Goal: Task Accomplishment & Management: Complete application form

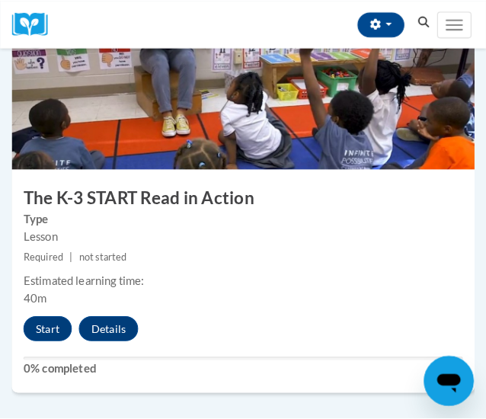
scroll to position [1613, 0]
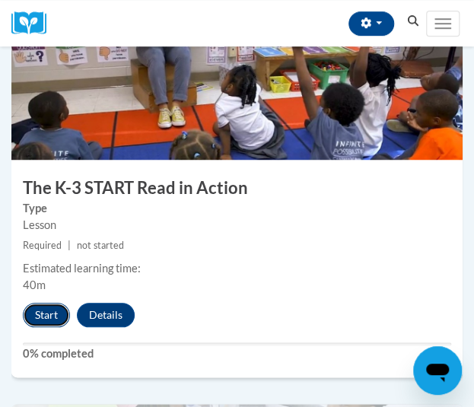
click at [35, 309] on button "Start" at bounding box center [46, 315] width 47 height 24
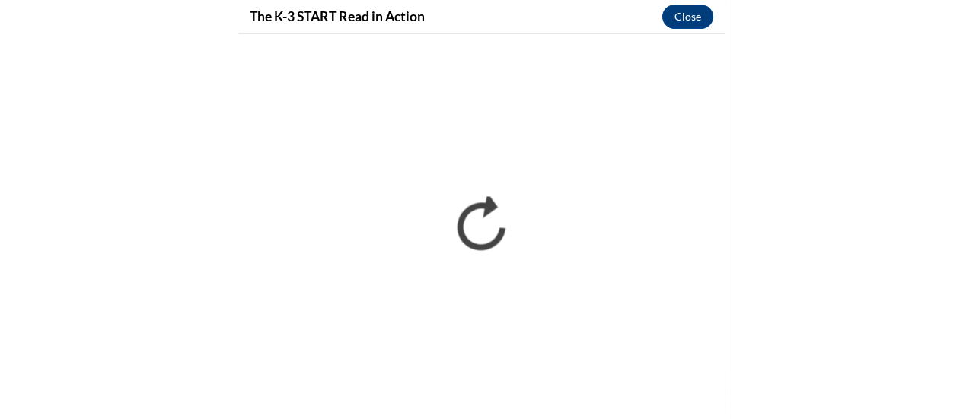
scroll to position [1196, 0]
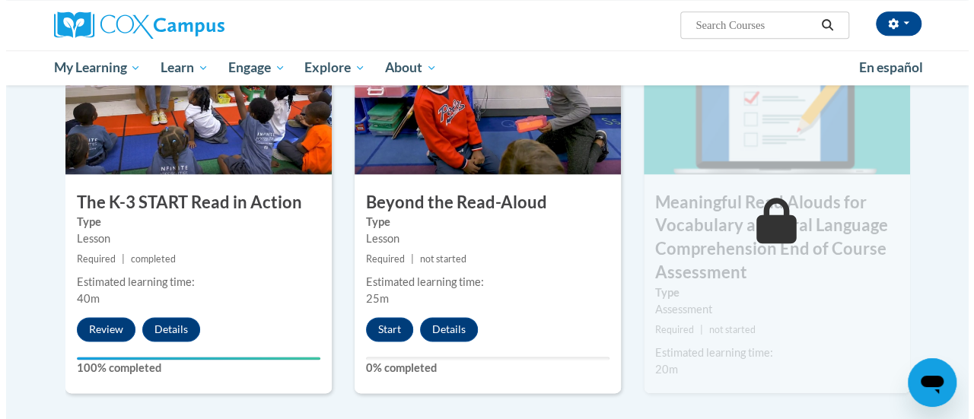
scroll to position [834, 0]
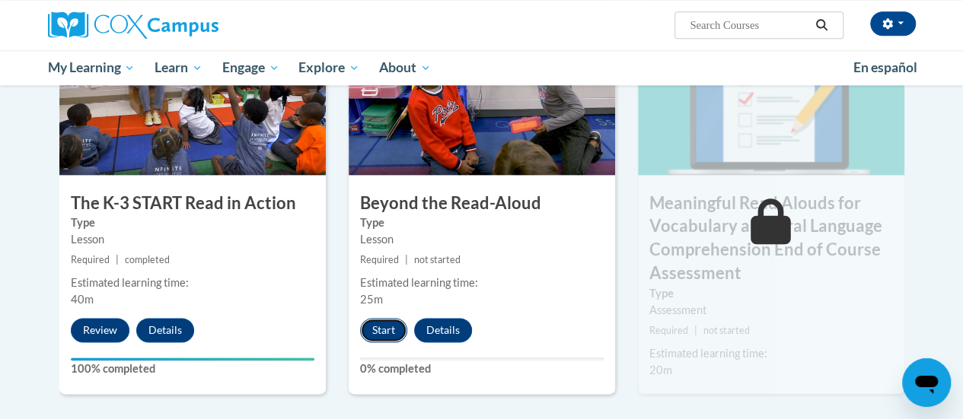
click at [380, 331] on button "Start" at bounding box center [383, 330] width 47 height 24
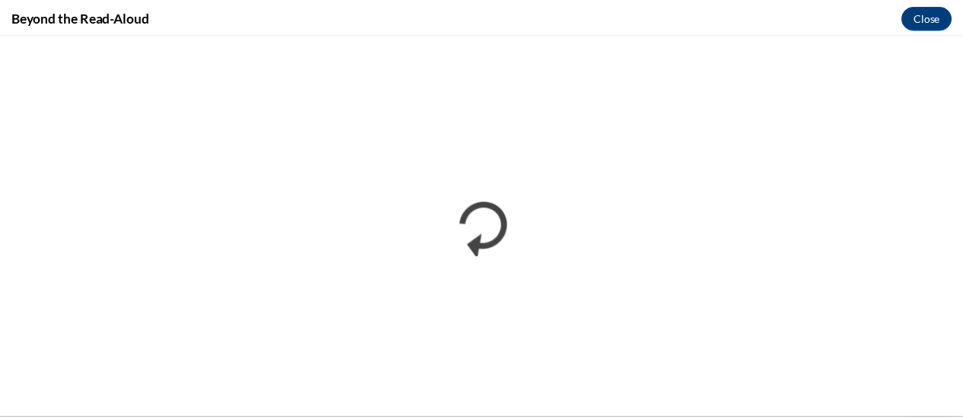
scroll to position [0, 0]
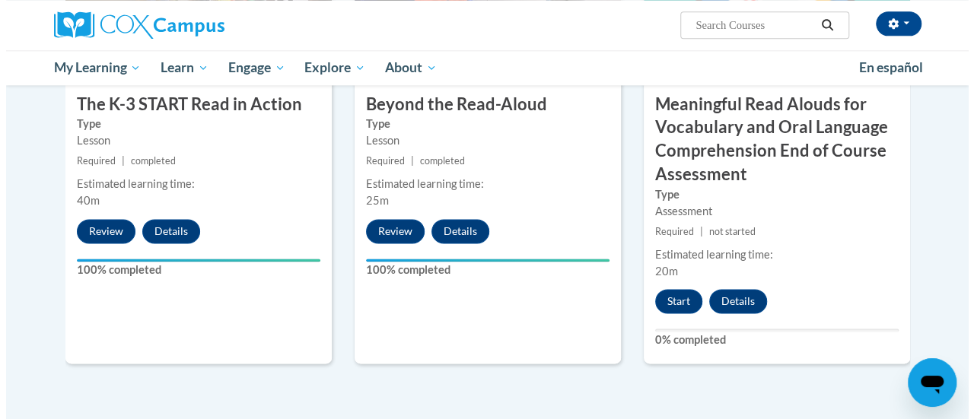
scroll to position [896, 0]
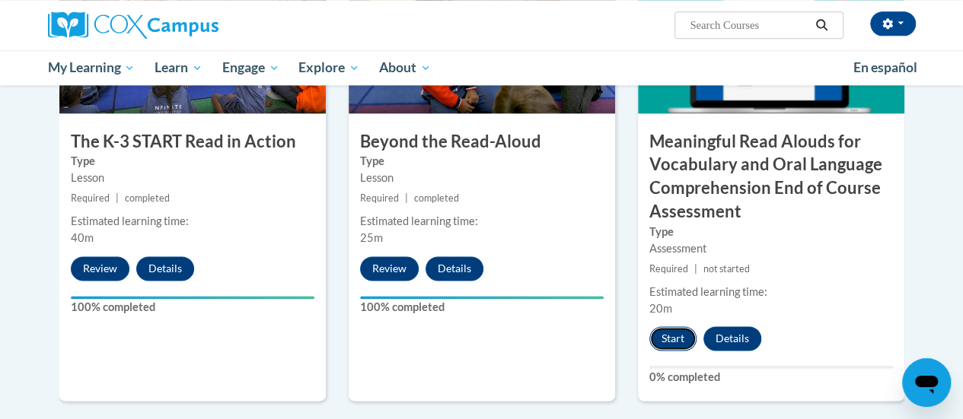
click at [658, 342] on button "Start" at bounding box center [672, 338] width 47 height 24
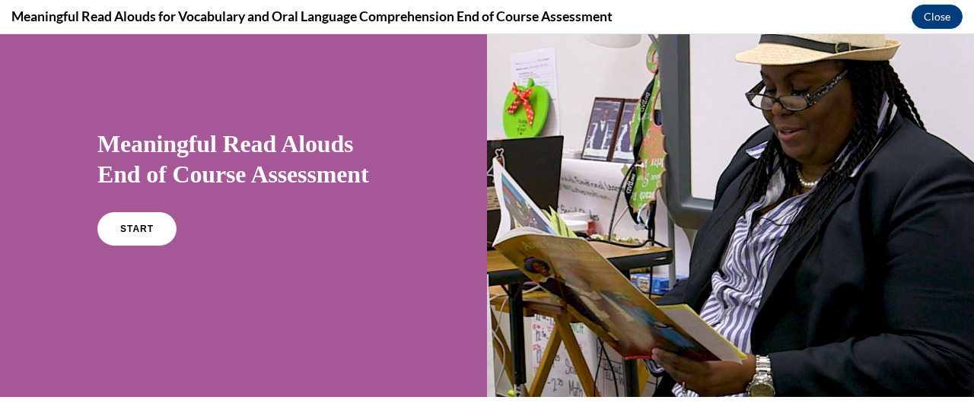
scroll to position [56, 0]
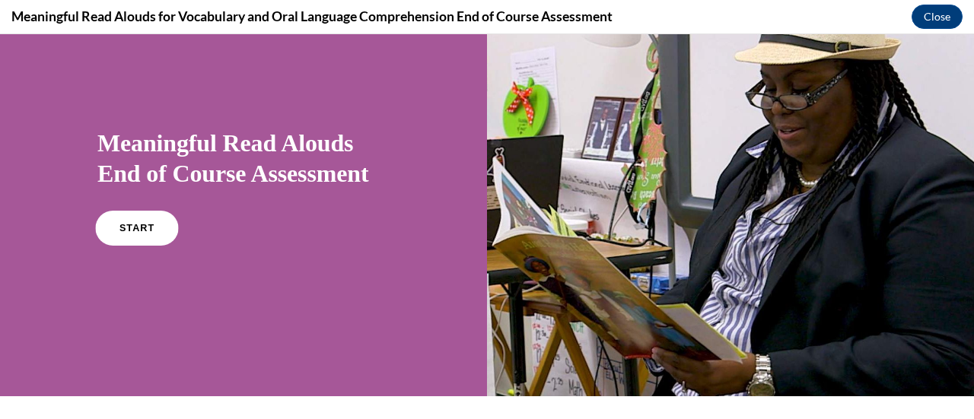
click at [140, 231] on span "START" at bounding box center [136, 228] width 35 height 11
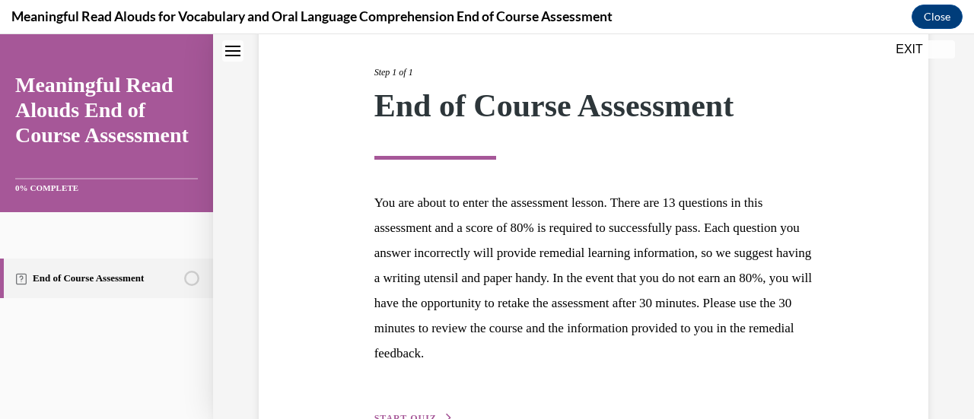
scroll to position [279, 0]
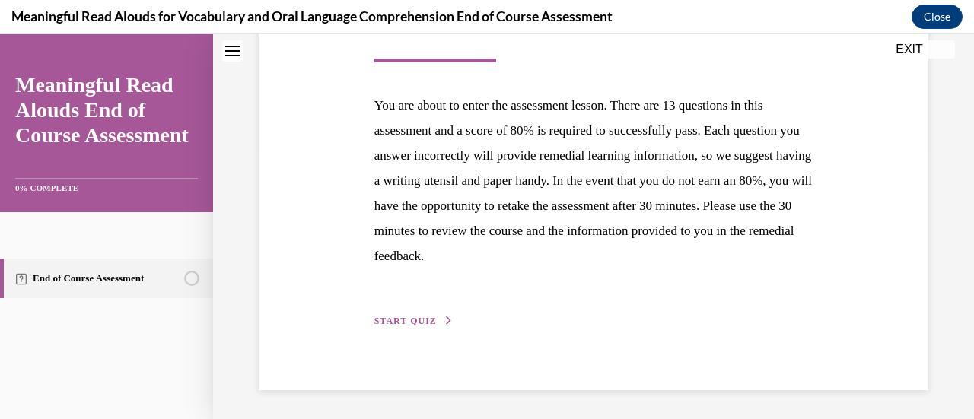
click at [414, 327] on div "Step 1 of 1 End of Course Assessment You are about to enter the assessment less…" at bounding box center [594, 131] width 462 height 396
click at [412, 320] on span "START QUIZ" at bounding box center [405, 321] width 62 height 11
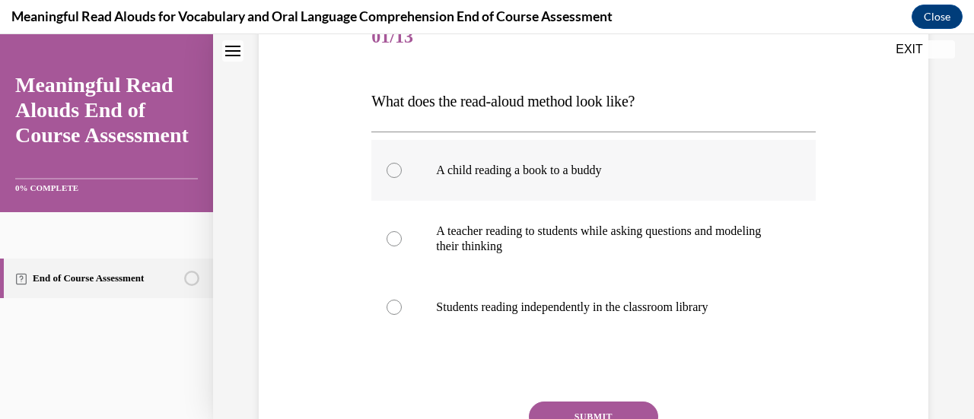
scroll to position [205, 0]
click at [436, 230] on p "A teacher reading to students while asking questions and modeling their thinking" at bounding box center [606, 238] width 341 height 30
click at [402, 231] on input "A teacher reading to students while asking questions and modeling their thinking" at bounding box center [394, 238] width 15 height 15
radio input "true"
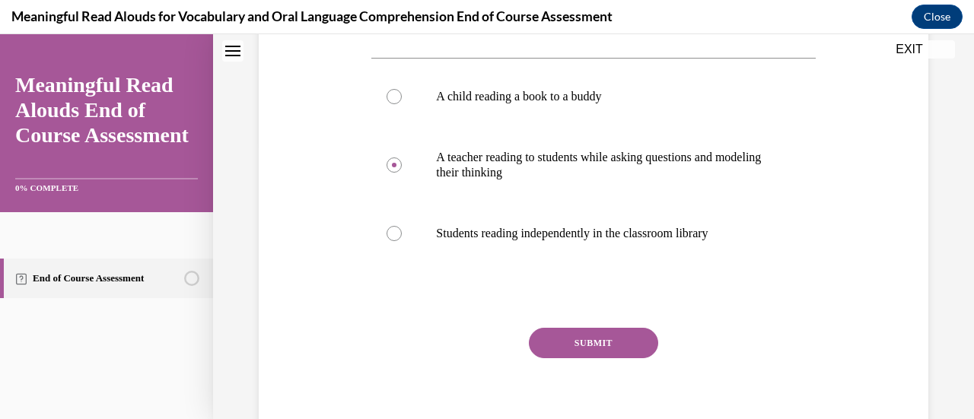
click at [572, 337] on button "SUBMIT" at bounding box center [593, 343] width 129 height 30
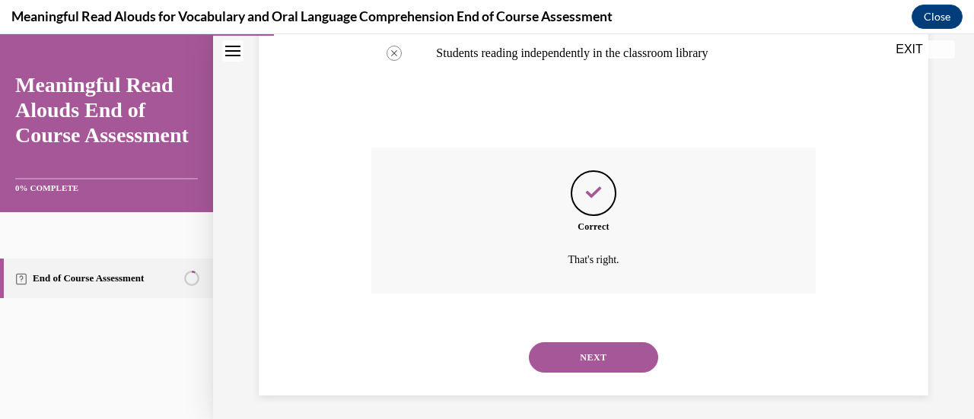
scroll to position [464, 0]
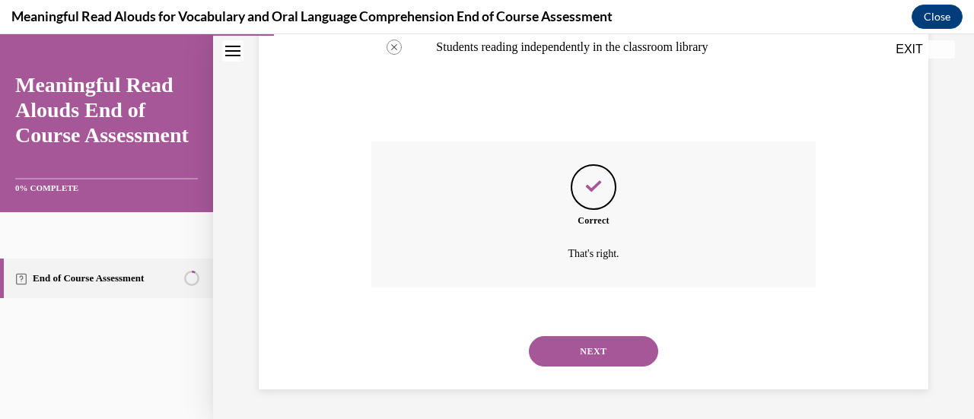
click at [575, 341] on button "NEXT" at bounding box center [593, 351] width 129 height 30
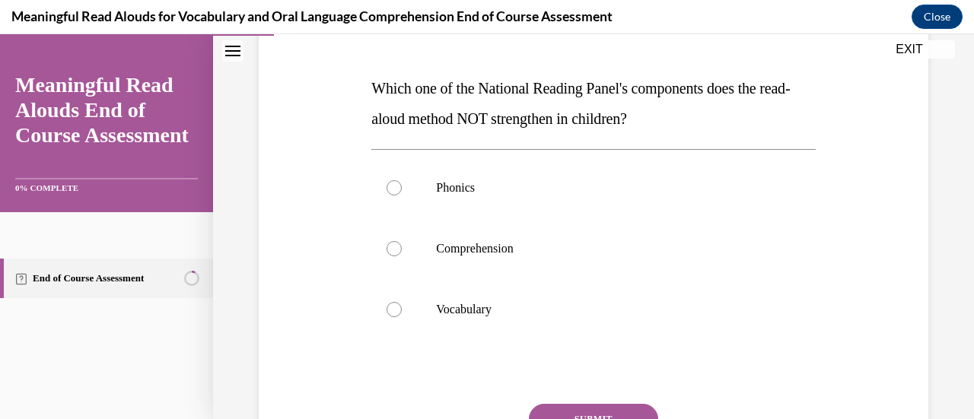
scroll to position [215, 0]
click at [544, 200] on label "Phonics" at bounding box center [593, 189] width 444 height 61
click at [402, 197] on input "Phonics" at bounding box center [394, 189] width 15 height 15
radio input "true"
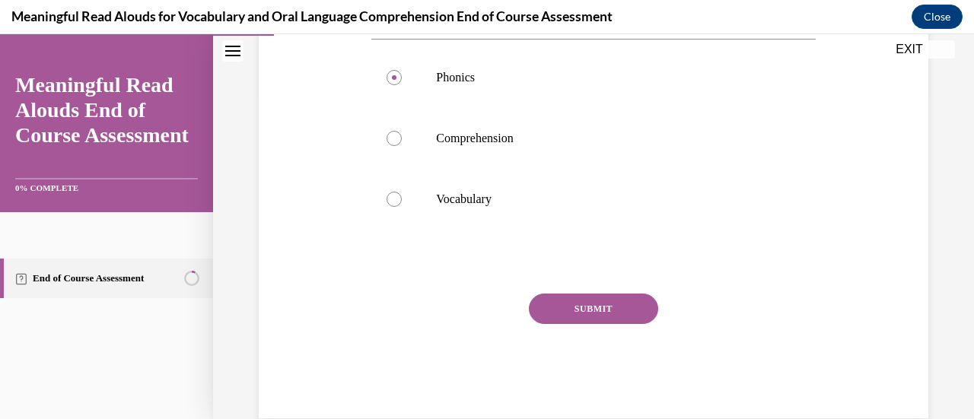
click at [572, 294] on button "SUBMIT" at bounding box center [593, 309] width 129 height 30
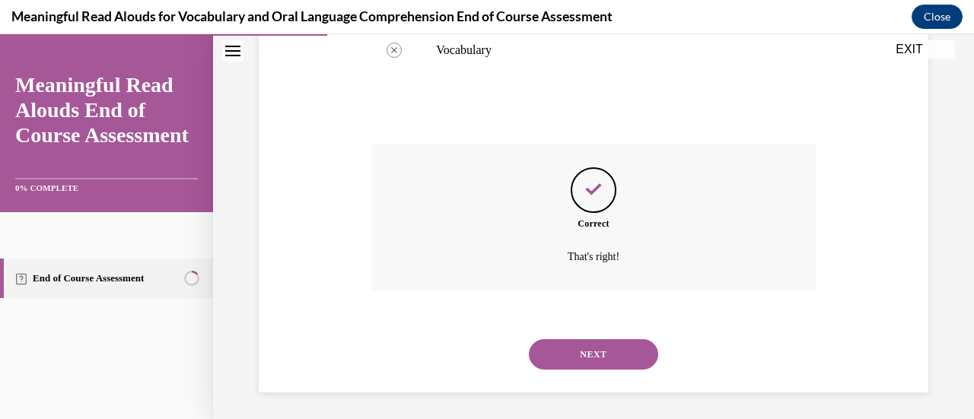
scroll to position [479, 0]
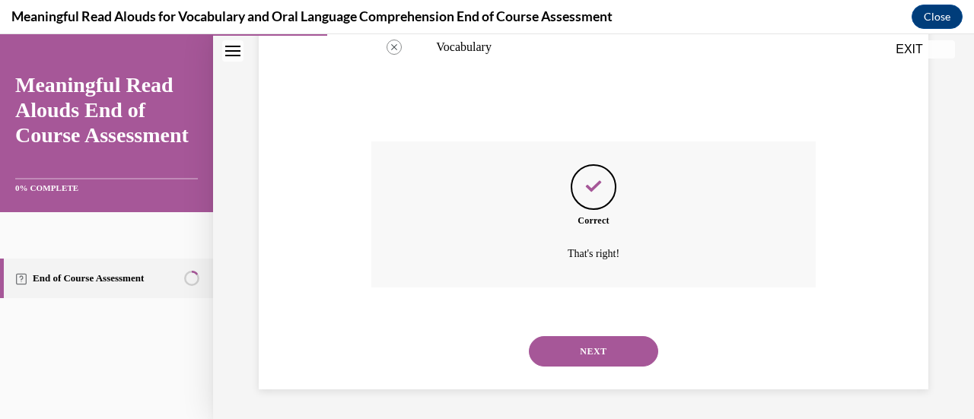
click at [606, 363] on button "NEXT" at bounding box center [593, 351] width 129 height 30
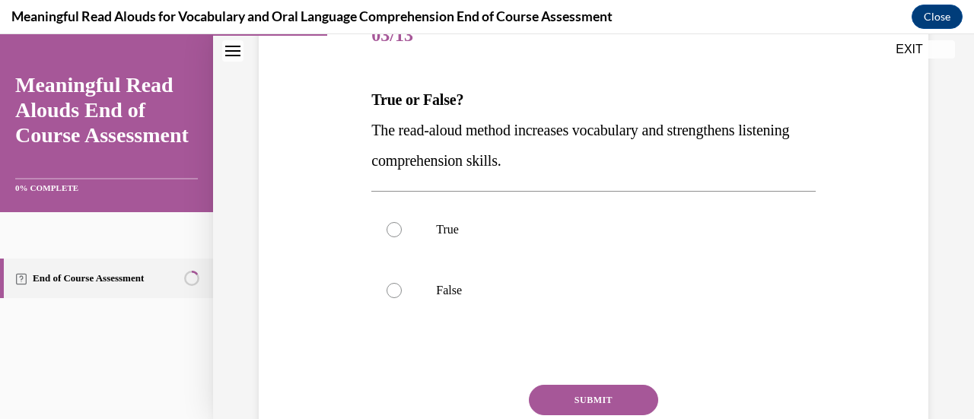
scroll to position [207, 0]
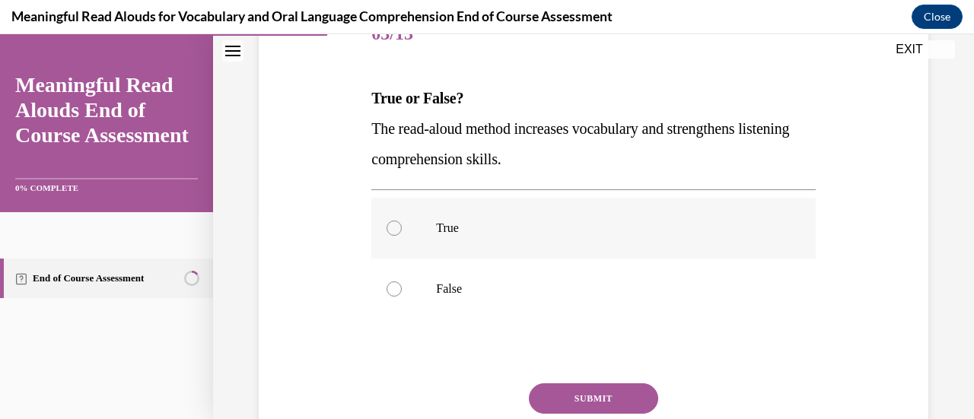
click at [622, 240] on label "True" at bounding box center [593, 228] width 444 height 61
click at [402, 236] on input "True" at bounding box center [394, 228] width 15 height 15
radio input "true"
click at [591, 395] on button "SUBMIT" at bounding box center [593, 399] width 129 height 30
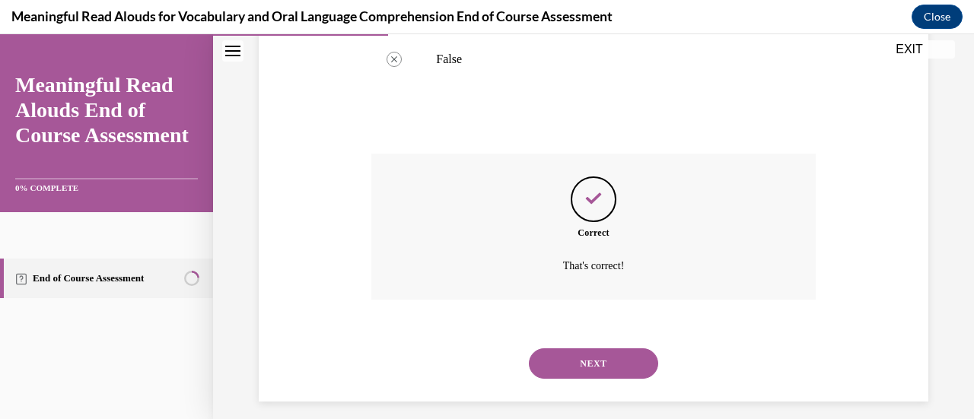
scroll to position [449, 0]
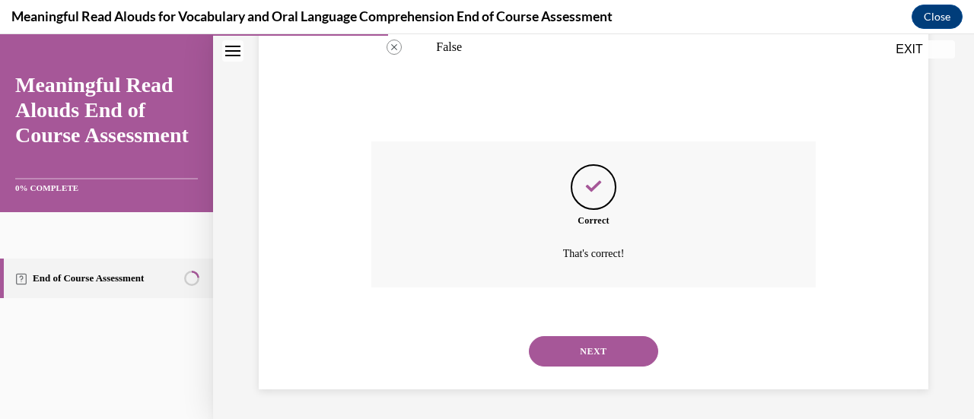
click at [595, 340] on button "NEXT" at bounding box center [593, 351] width 129 height 30
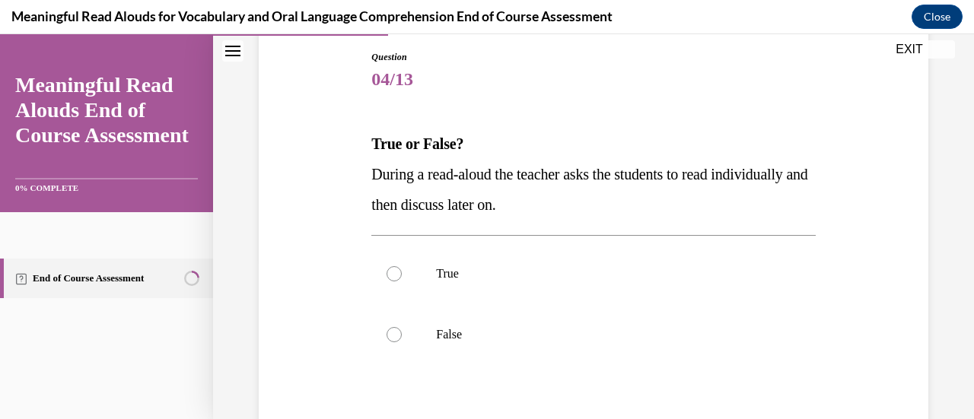
scroll to position [180, 0]
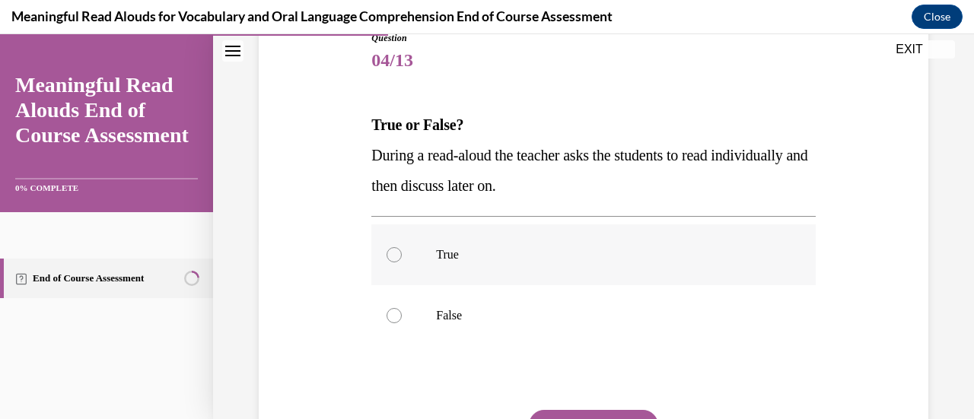
click at [525, 272] on label "True" at bounding box center [593, 254] width 444 height 61
click at [402, 263] on input "True" at bounding box center [394, 254] width 15 height 15
radio input "true"
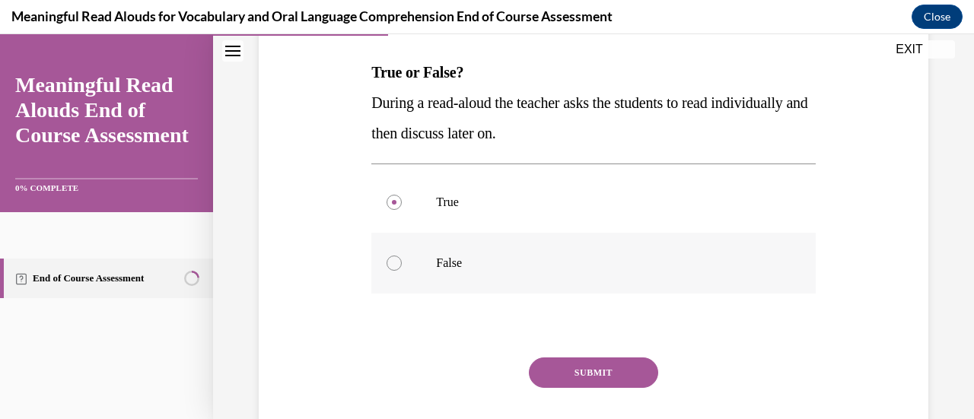
click at [523, 259] on p "False" at bounding box center [606, 263] width 341 height 15
click at [402, 259] on input "False" at bounding box center [394, 263] width 15 height 15
radio input "true"
click at [561, 384] on button "SUBMIT" at bounding box center [593, 373] width 129 height 30
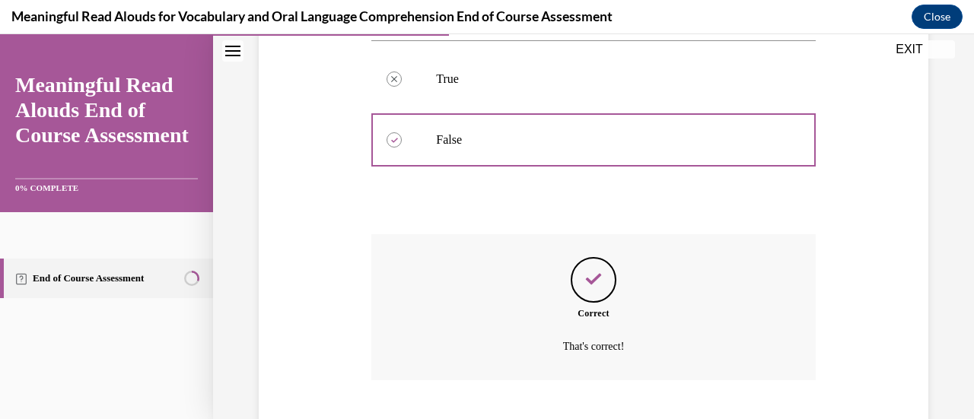
scroll to position [449, 0]
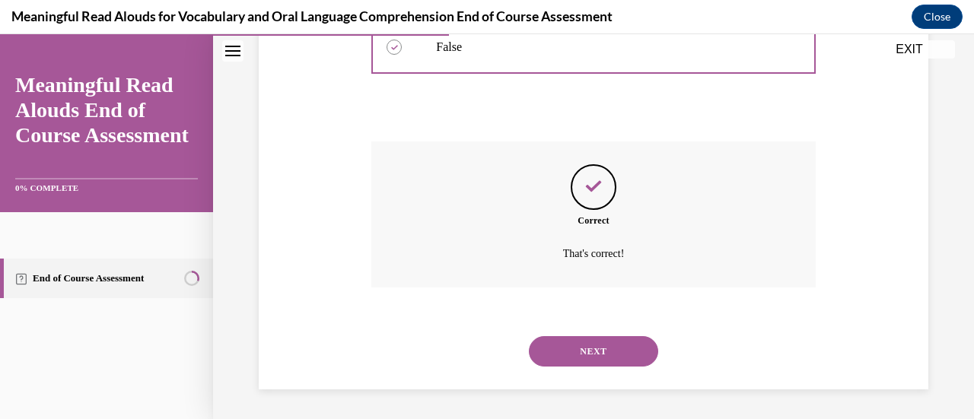
click at [580, 342] on button "NEXT" at bounding box center [593, 351] width 129 height 30
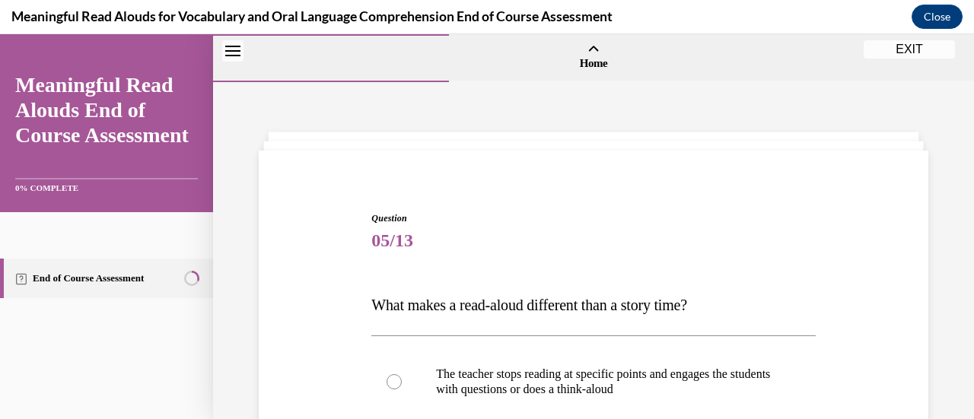
scroll to position [163, 0]
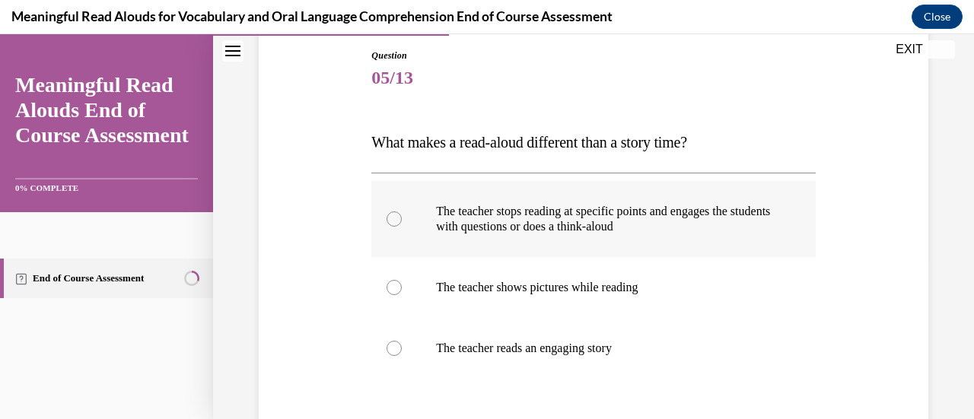
click at [562, 243] on label "The teacher stops reading at specific points and engages the students with ques…" at bounding box center [593, 219] width 444 height 76
click at [402, 227] on input "The teacher stops reading at specific points and engages the students with ques…" at bounding box center [394, 219] width 15 height 15
radio input "true"
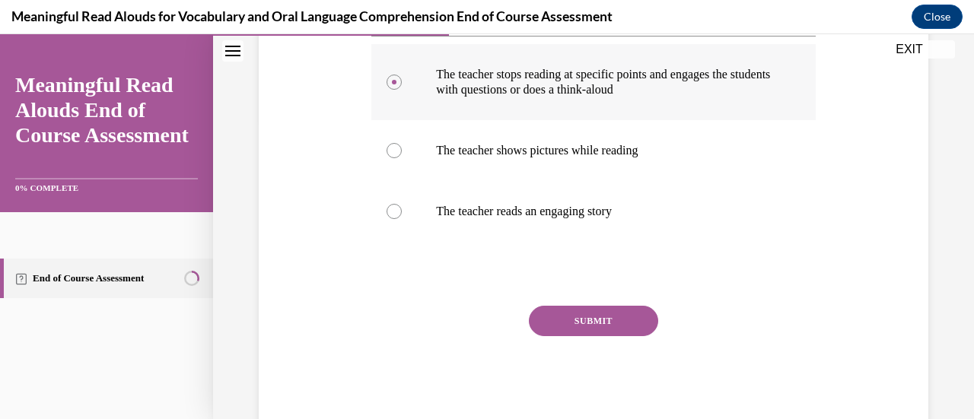
scroll to position [301, 0]
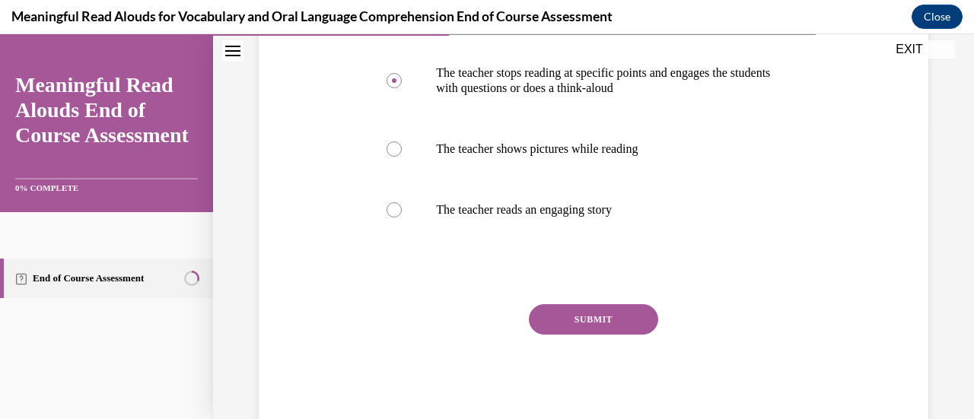
click at [563, 328] on button "SUBMIT" at bounding box center [593, 319] width 129 height 30
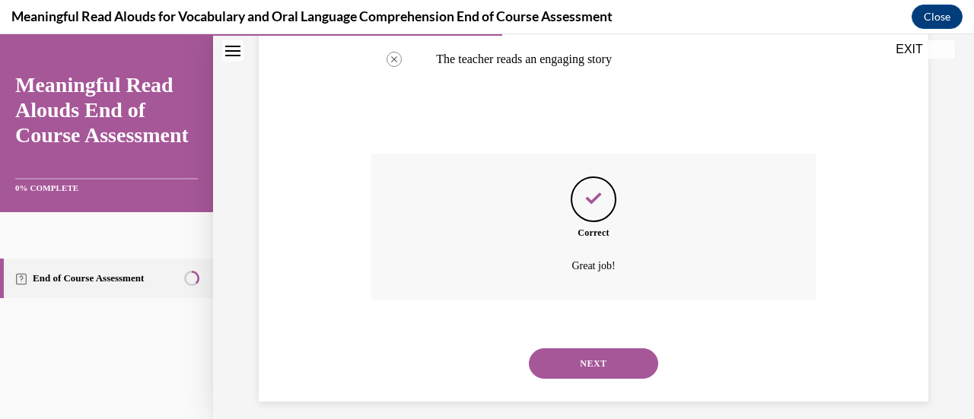
scroll to position [464, 0]
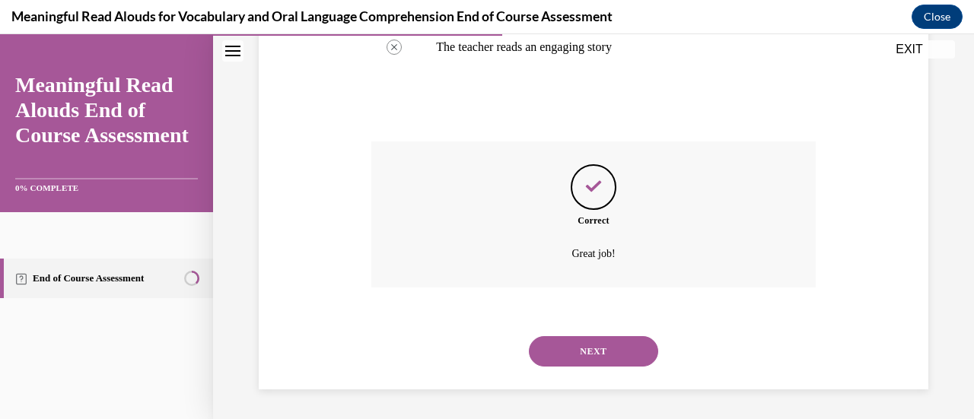
click at [565, 339] on button "NEXT" at bounding box center [593, 351] width 129 height 30
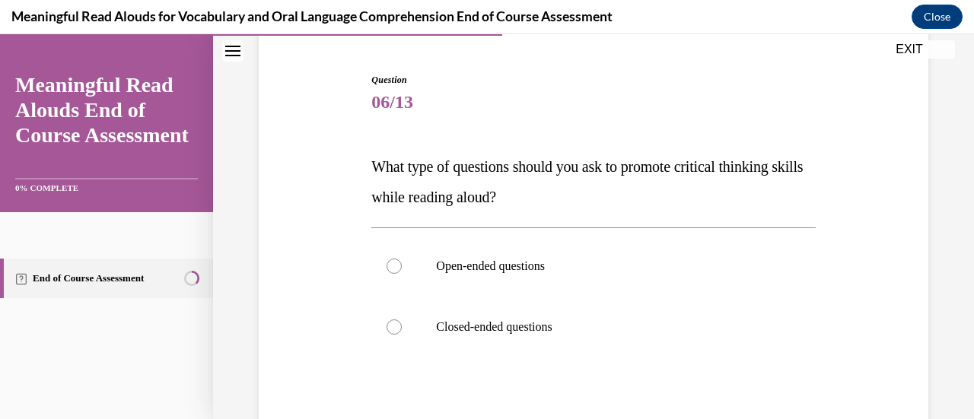
scroll to position [166, 0]
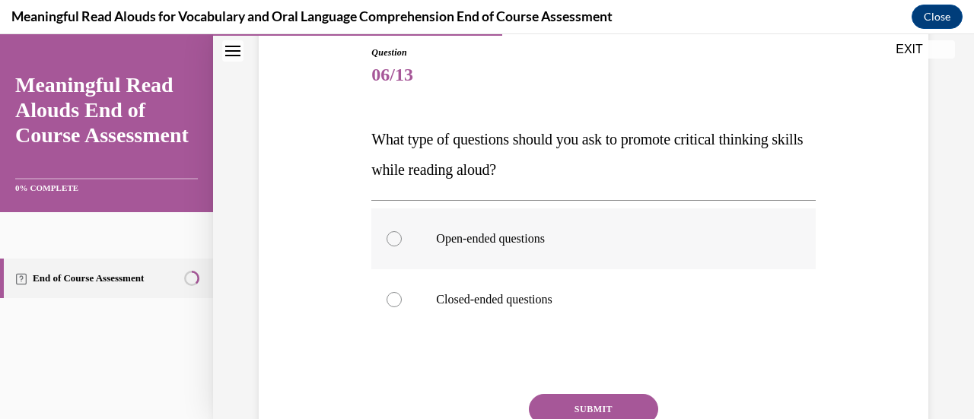
click at [615, 243] on p "Open-ended questions" at bounding box center [606, 238] width 341 height 15
click at [402, 243] on input "Open-ended questions" at bounding box center [394, 238] width 15 height 15
radio input "true"
click at [576, 403] on button "SUBMIT" at bounding box center [593, 409] width 129 height 30
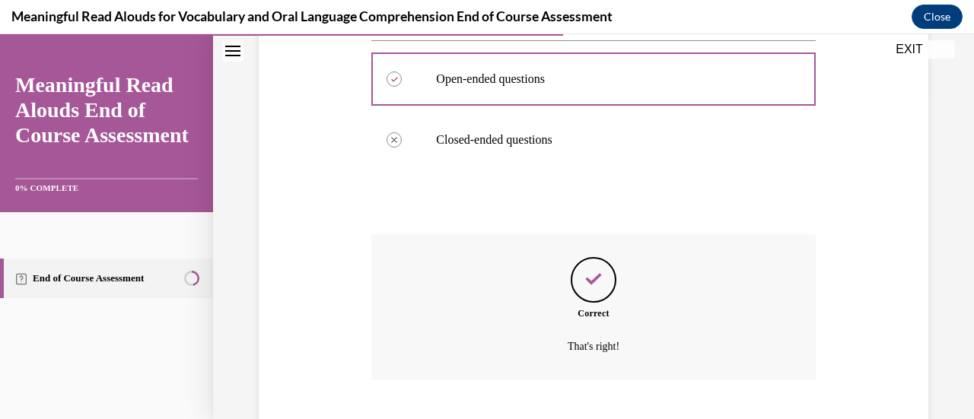
scroll to position [419, 0]
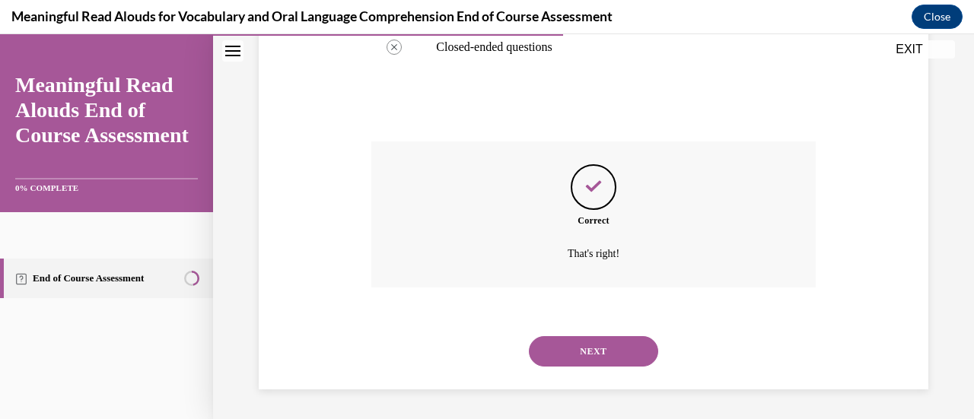
click at [585, 354] on button "NEXT" at bounding box center [593, 351] width 129 height 30
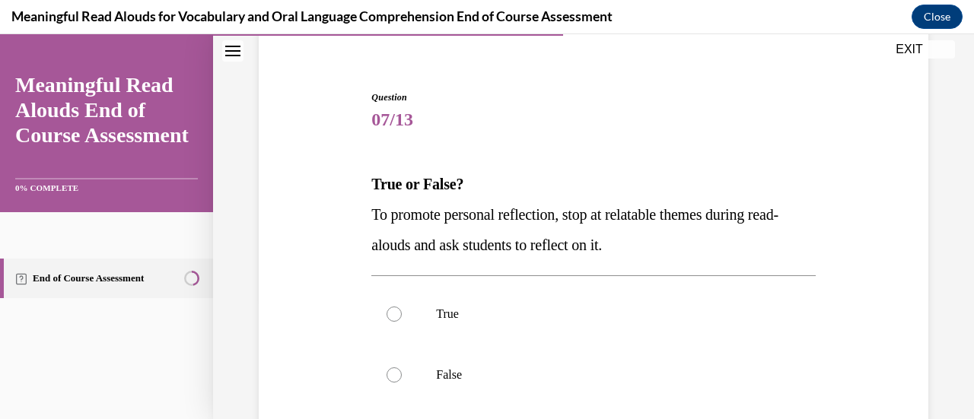
scroll to position [169, 0]
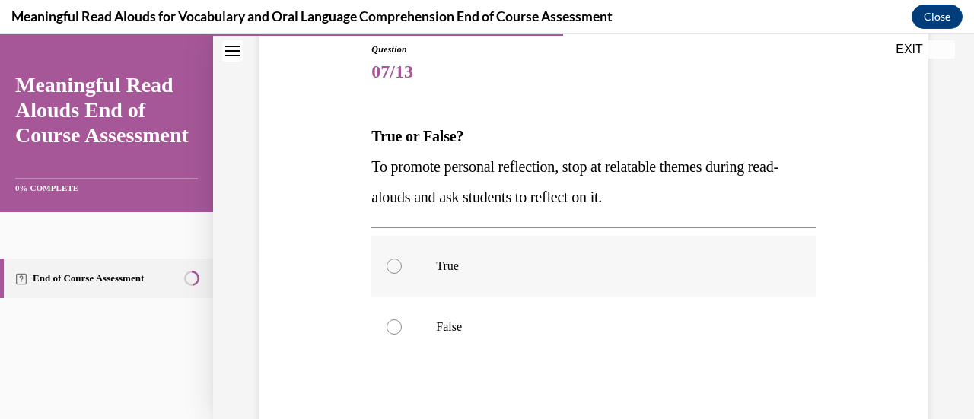
click at [621, 293] on label "True" at bounding box center [593, 266] width 444 height 61
click at [402, 274] on input "True" at bounding box center [394, 266] width 15 height 15
radio input "true"
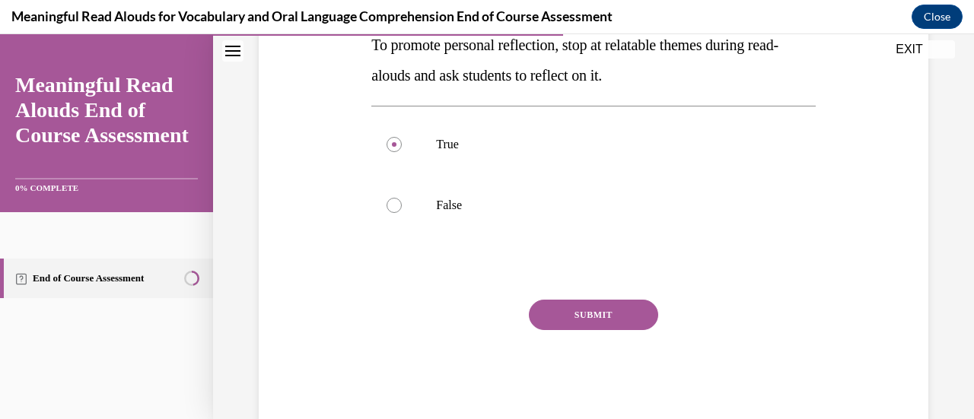
click at [607, 316] on button "SUBMIT" at bounding box center [593, 315] width 129 height 30
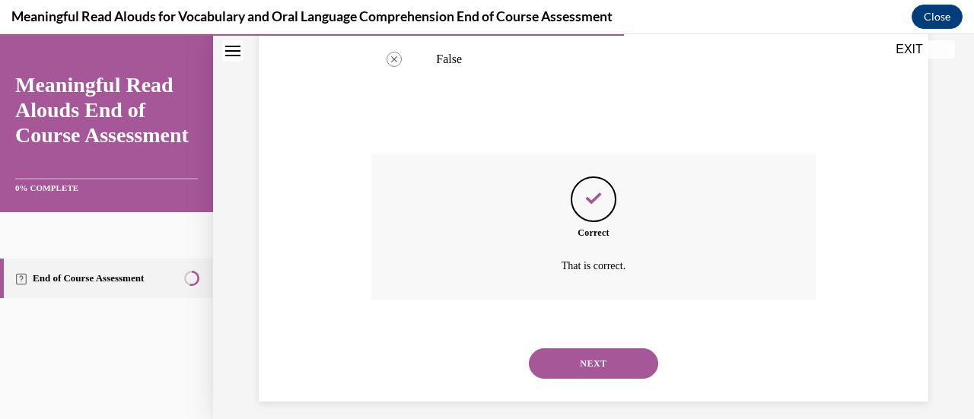
scroll to position [449, 0]
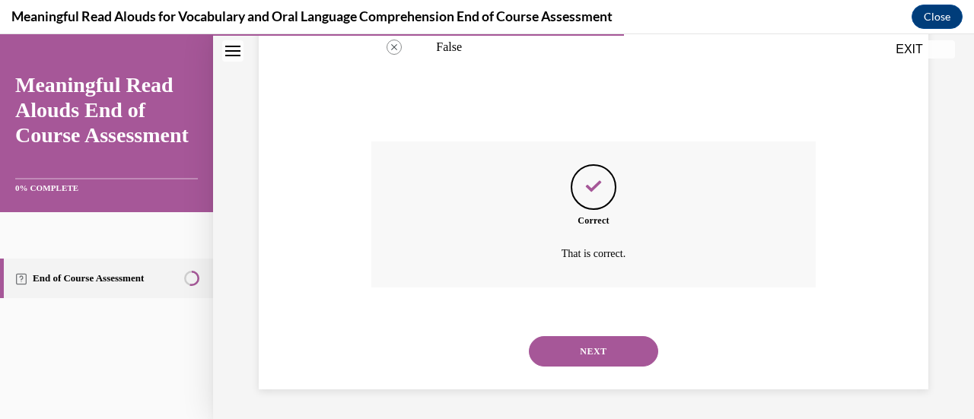
click at [594, 339] on button "NEXT" at bounding box center [593, 351] width 129 height 30
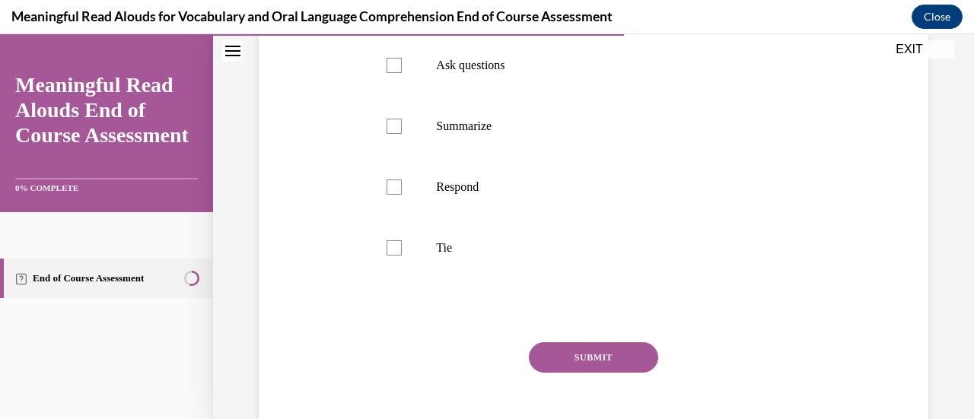
scroll to position [507, 0]
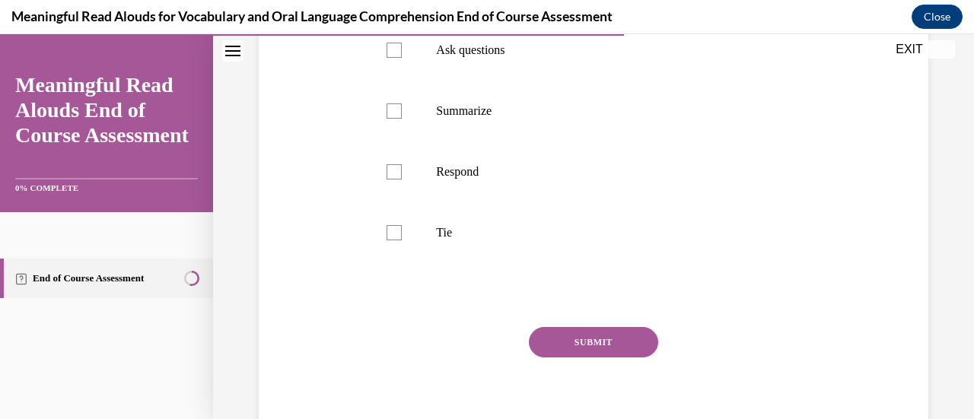
click at [565, 358] on button "SUBMIT" at bounding box center [593, 342] width 129 height 30
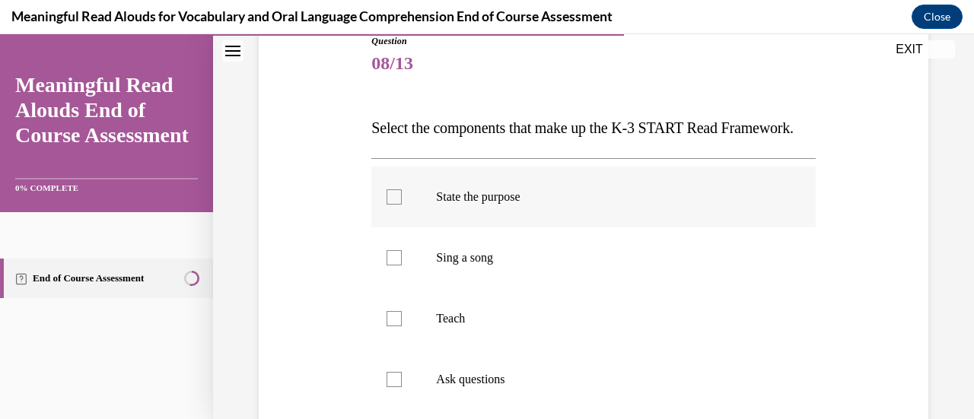
click at [642, 228] on label "State the purpose" at bounding box center [593, 197] width 444 height 61
click at [402, 205] on input "State the purpose" at bounding box center [394, 196] width 15 height 15
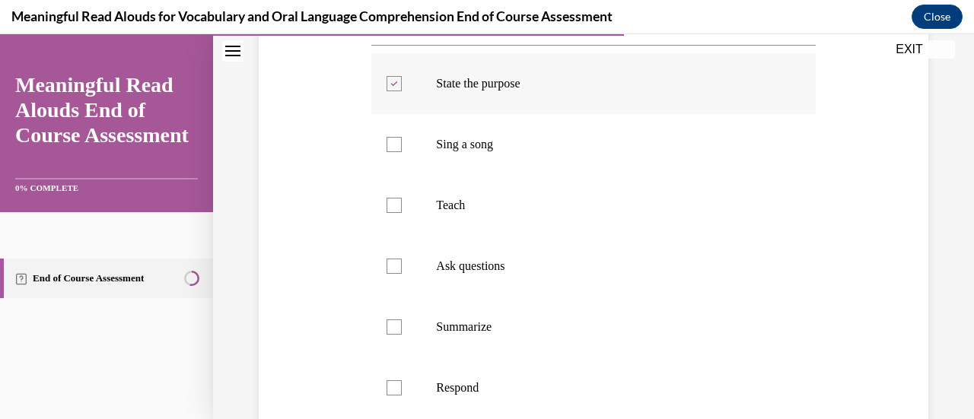
click at [676, 91] on p "State the purpose" at bounding box center [606, 83] width 341 height 15
click at [402, 91] on input "State the purpose" at bounding box center [394, 83] width 15 height 15
checkbox input "false"
click at [629, 163] on label "Sing a song" at bounding box center [593, 144] width 444 height 61
click at [402, 152] on input "Sing a song" at bounding box center [394, 144] width 15 height 15
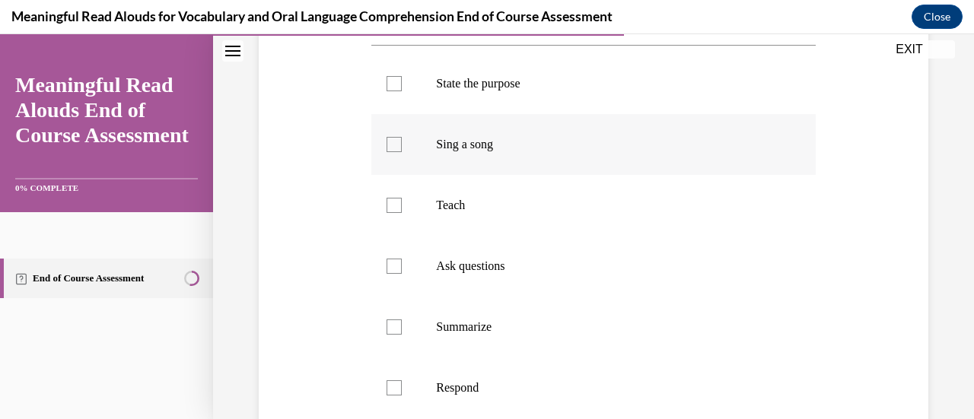
checkbox input "true"
click at [594, 213] on p "Teach" at bounding box center [606, 205] width 341 height 15
click at [402, 213] on input "Teach" at bounding box center [394, 205] width 15 height 15
checkbox input "true"
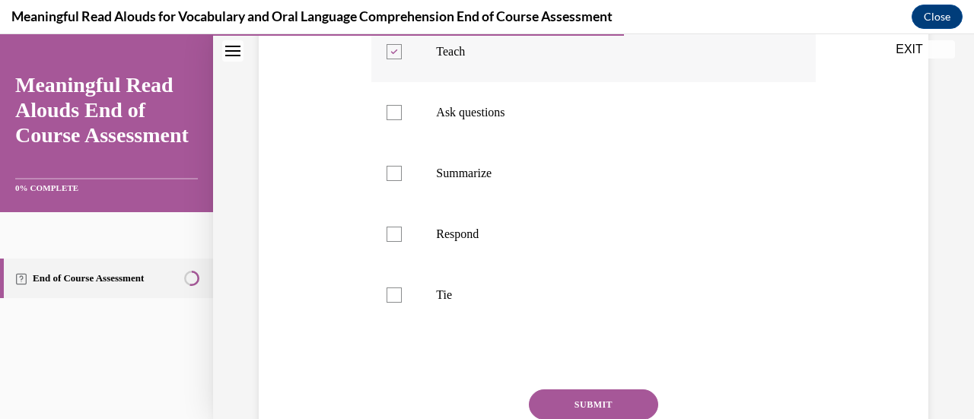
scroll to position [445, 0]
click at [545, 302] on p "Tie" at bounding box center [606, 294] width 341 height 15
click at [402, 302] on input "Tie" at bounding box center [394, 294] width 15 height 15
checkbox input "true"
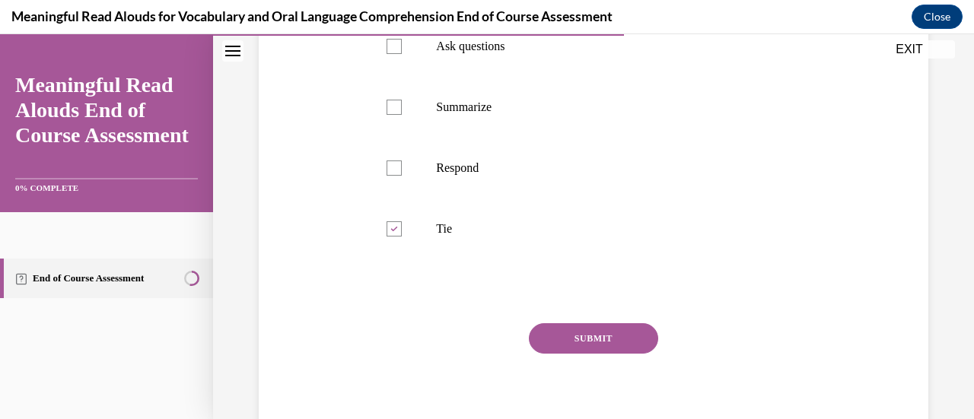
click at [563, 354] on button "SUBMIT" at bounding box center [593, 338] width 129 height 30
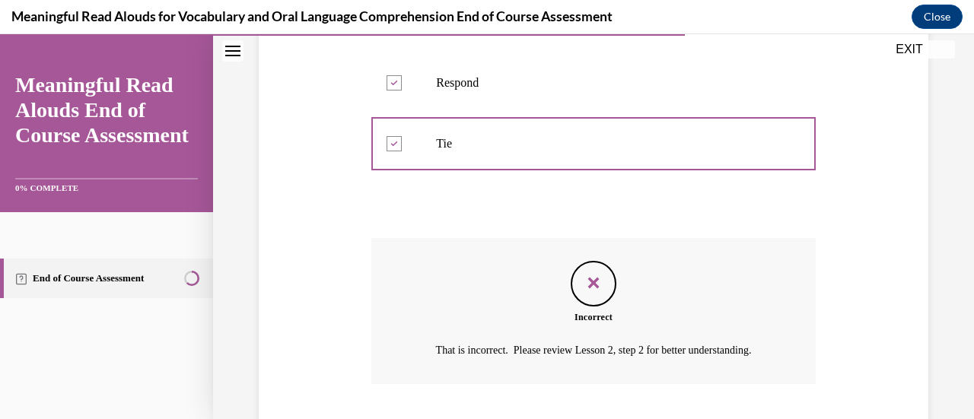
scroll to position [723, 0]
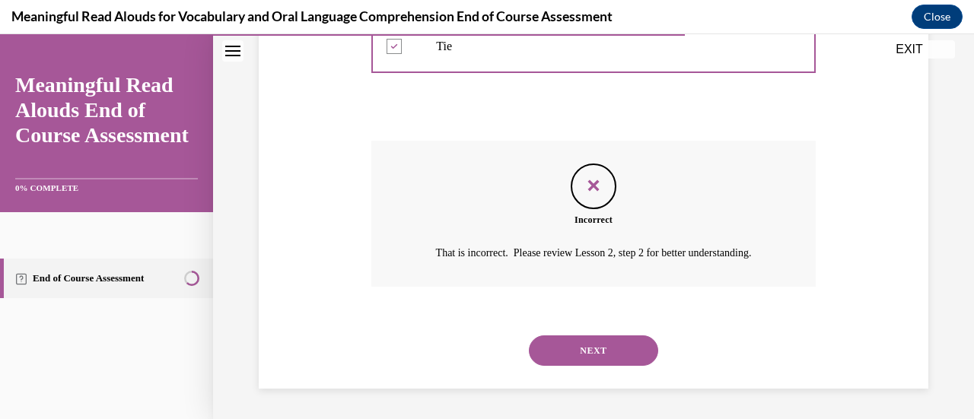
click at [581, 352] on button "NEXT" at bounding box center [593, 351] width 129 height 30
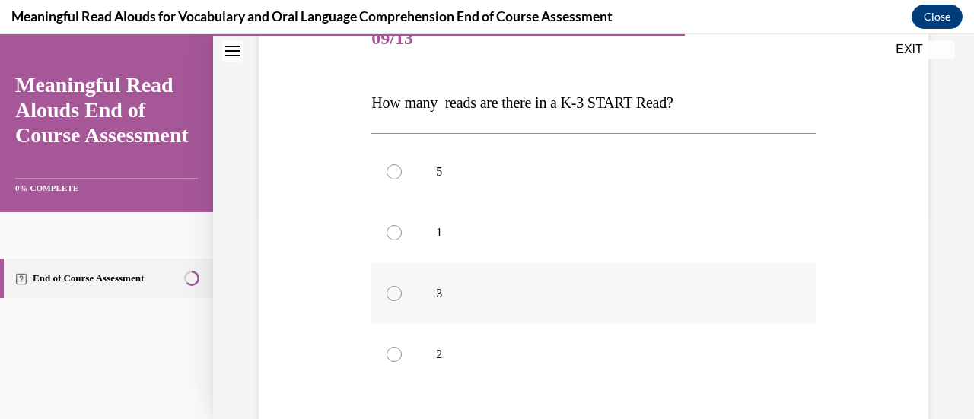
scroll to position [212, 0]
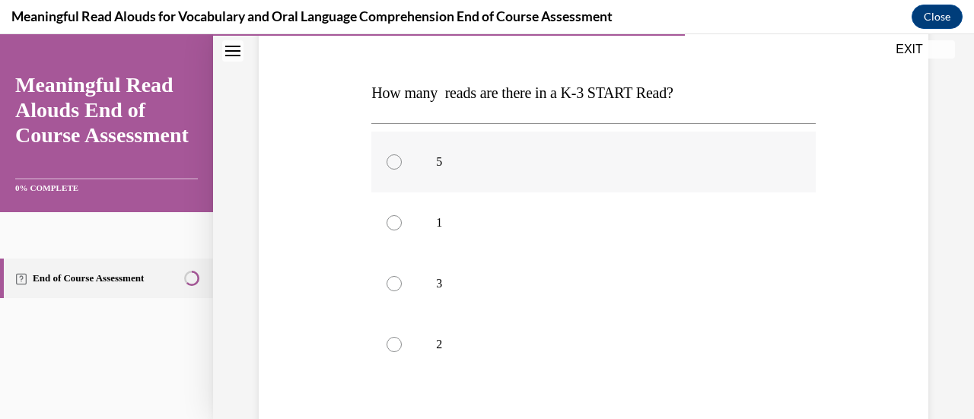
click at [600, 182] on label "5" at bounding box center [593, 162] width 444 height 61
click at [402, 170] on input "5" at bounding box center [394, 161] width 15 height 15
radio input "true"
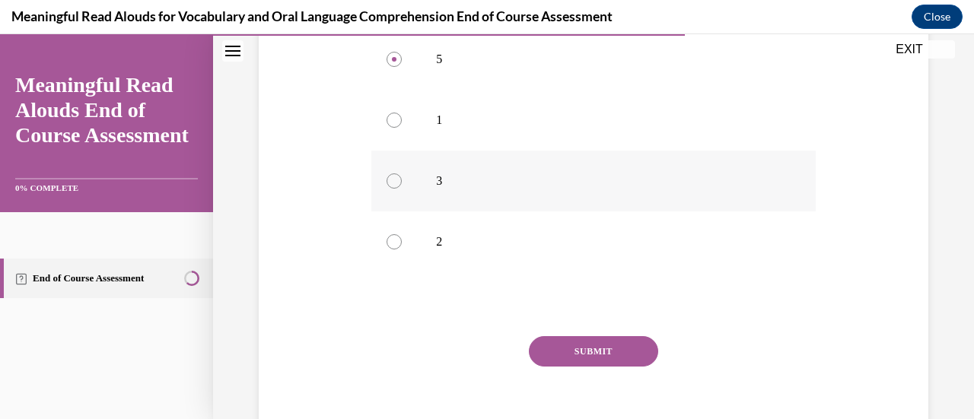
scroll to position [316, 0]
click at [578, 360] on button "SUBMIT" at bounding box center [593, 351] width 129 height 30
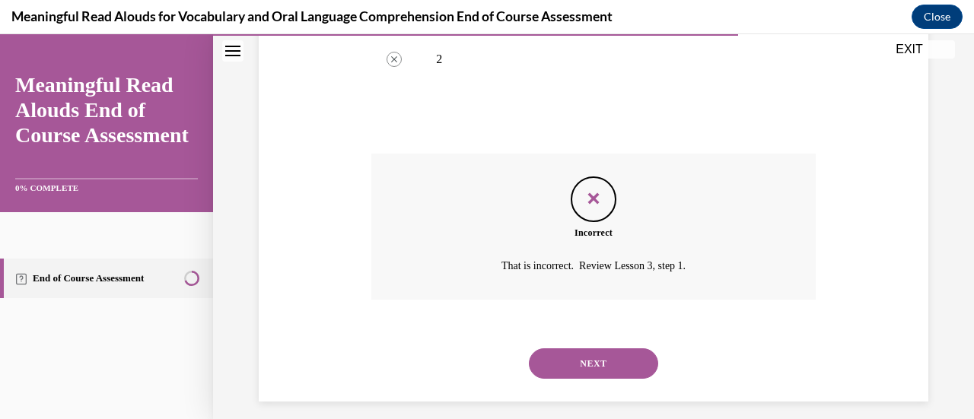
scroll to position [510, 0]
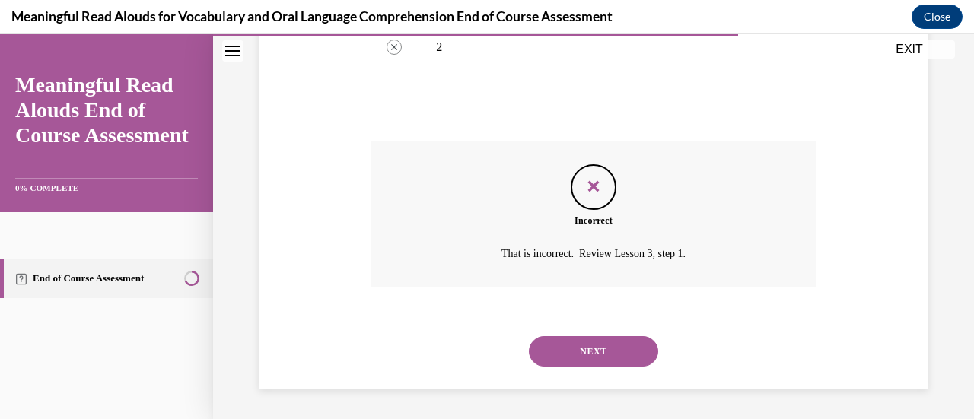
click at [578, 360] on button "NEXT" at bounding box center [593, 351] width 129 height 30
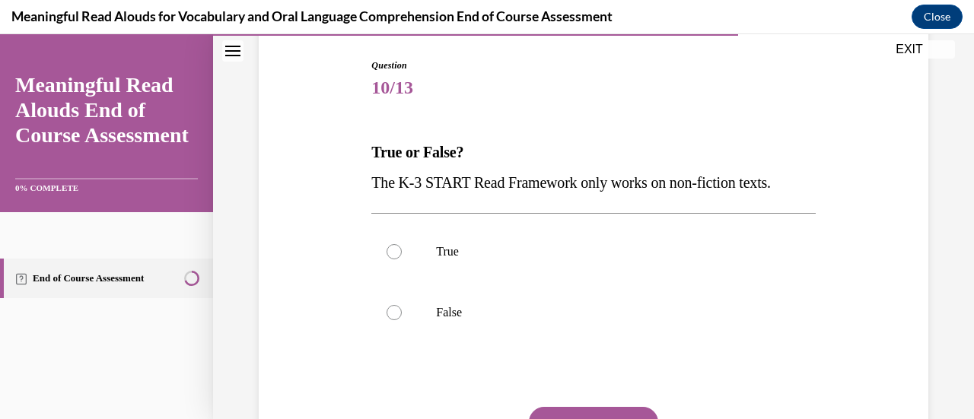
scroll to position [165, 0]
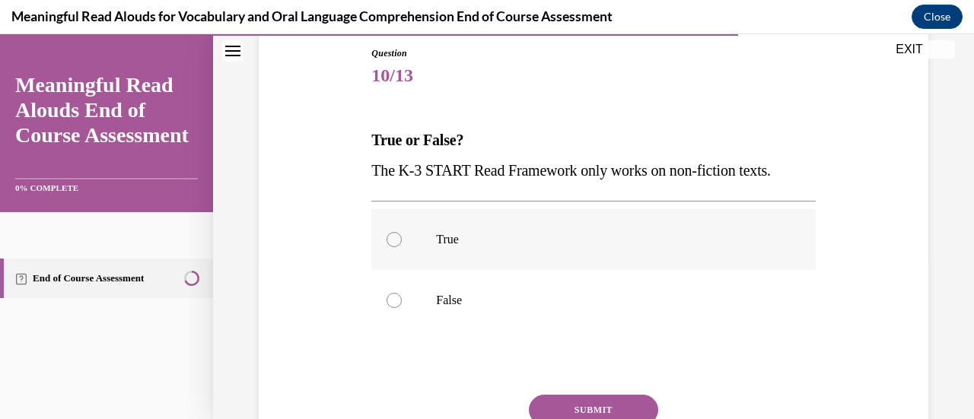
click at [615, 247] on label "True" at bounding box center [593, 239] width 444 height 61
click at [402, 247] on input "True" at bounding box center [394, 239] width 15 height 15
radio input "true"
click at [565, 413] on button "SUBMIT" at bounding box center [593, 410] width 129 height 30
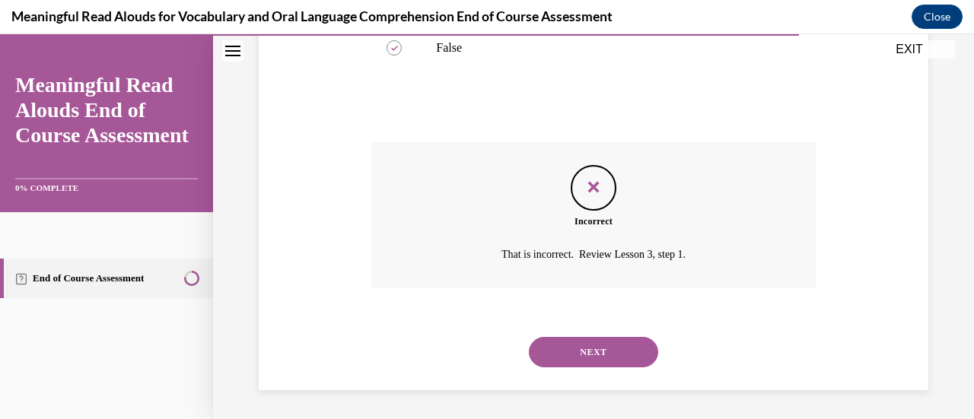
scroll to position [419, 0]
click at [610, 341] on button "NEXT" at bounding box center [593, 351] width 129 height 30
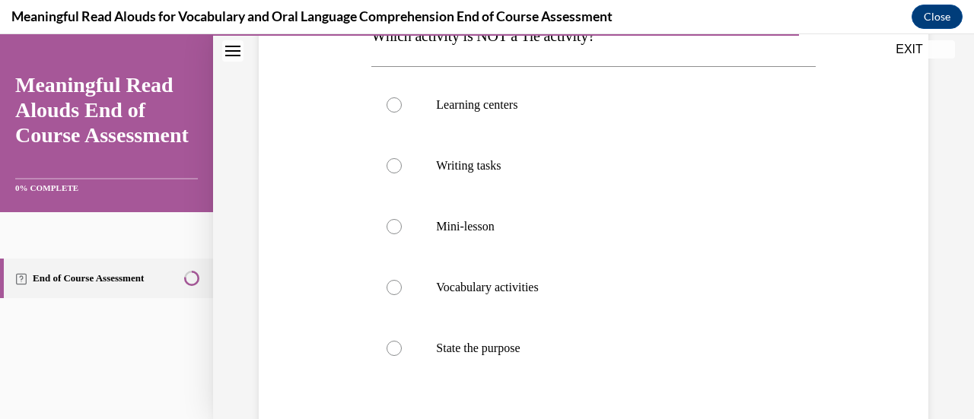
scroll to position [286, 0]
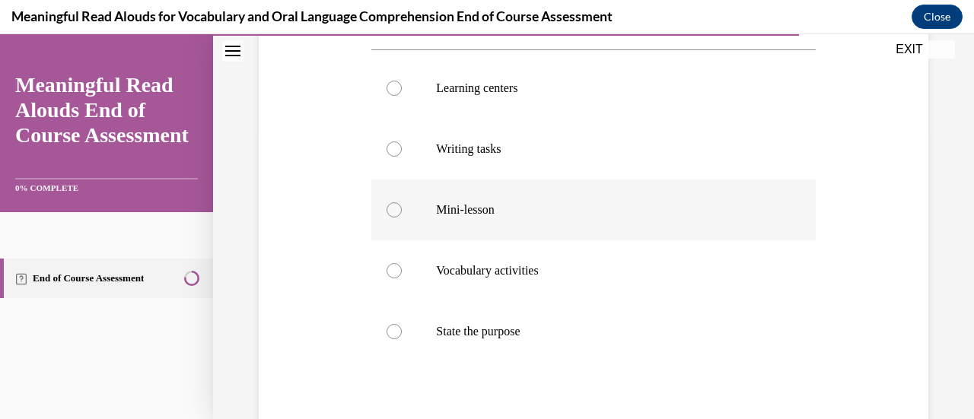
click at [650, 209] on p "Mini-lesson" at bounding box center [606, 209] width 341 height 15
click at [402, 209] on input "Mini-lesson" at bounding box center [394, 209] width 15 height 15
radio input "true"
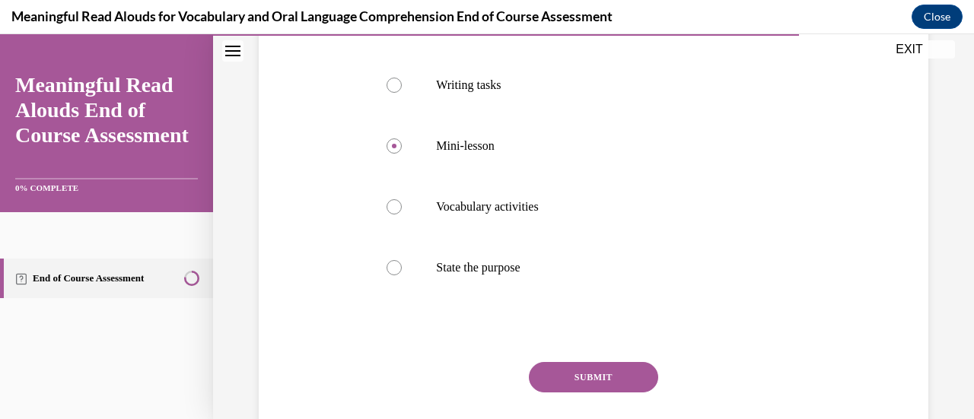
click at [571, 379] on button "SUBMIT" at bounding box center [593, 377] width 129 height 30
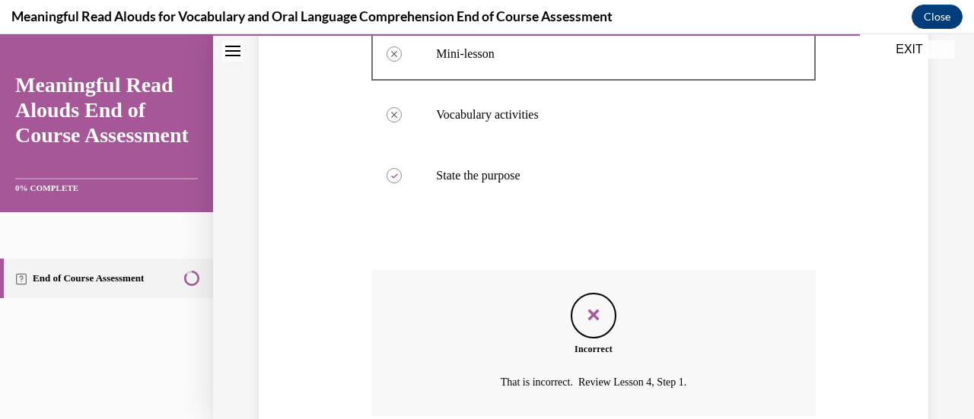
scroll to position [571, 0]
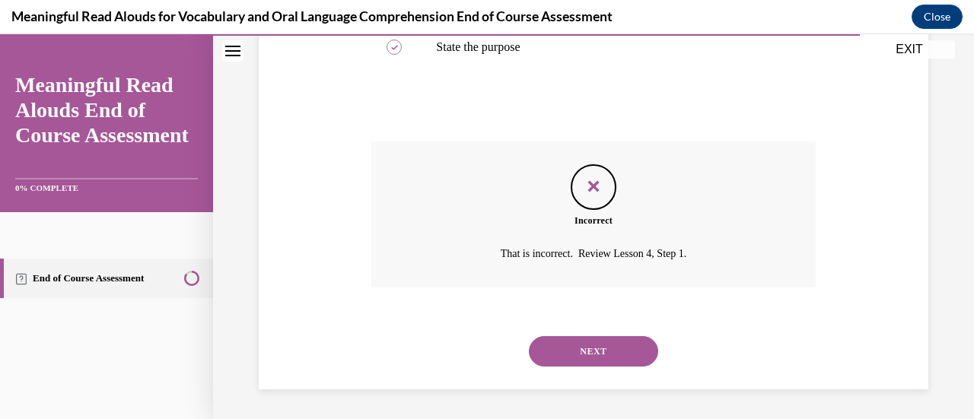
click at [567, 352] on button "NEXT" at bounding box center [593, 351] width 129 height 30
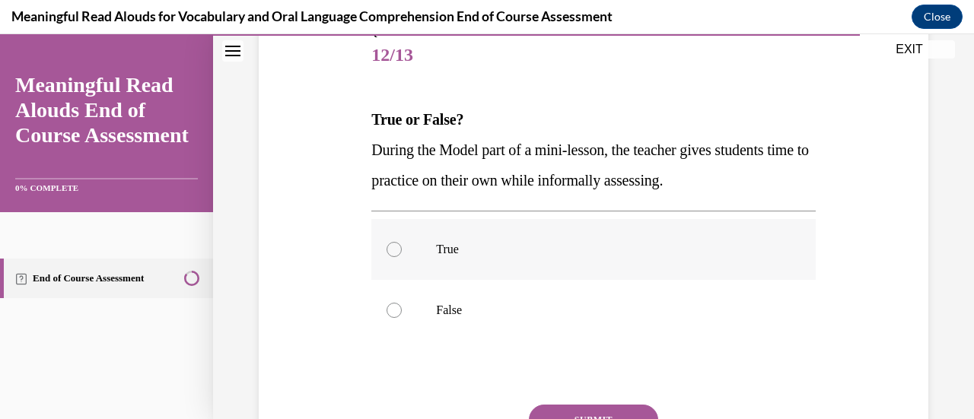
scroll to position [186, 0]
click at [604, 256] on label "True" at bounding box center [593, 248] width 444 height 61
click at [402, 256] on input "True" at bounding box center [394, 248] width 15 height 15
radio input "true"
click at [577, 406] on button "SUBMIT" at bounding box center [593, 419] width 129 height 30
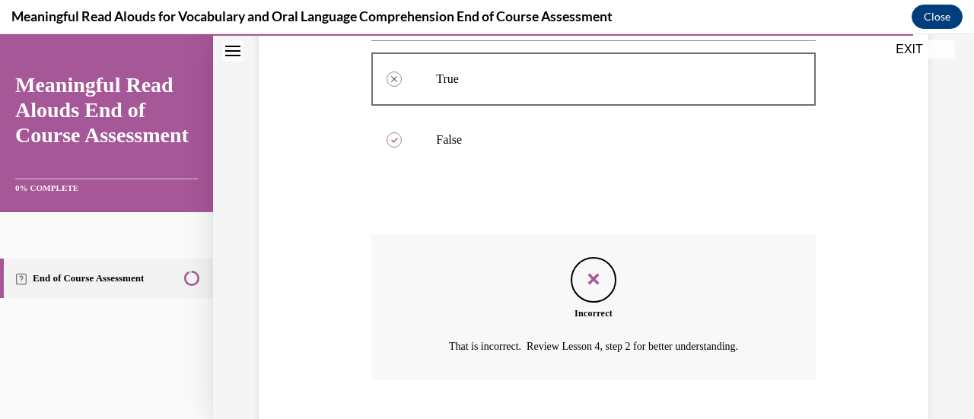
scroll to position [449, 0]
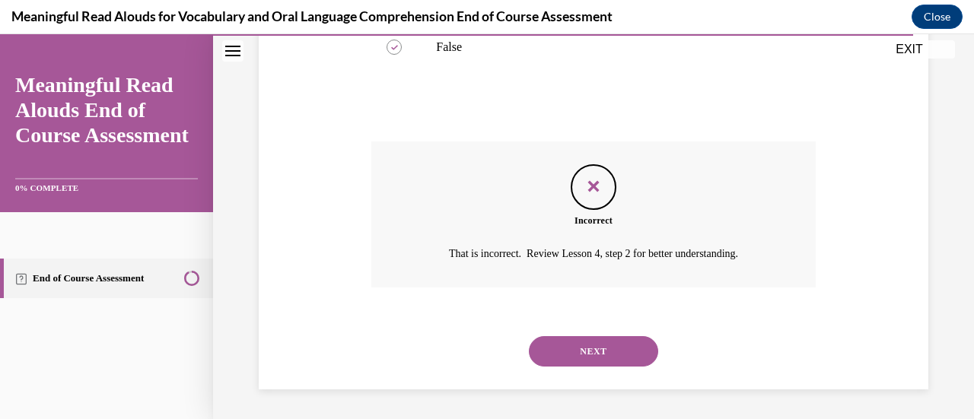
click at [595, 348] on button "NEXT" at bounding box center [593, 351] width 129 height 30
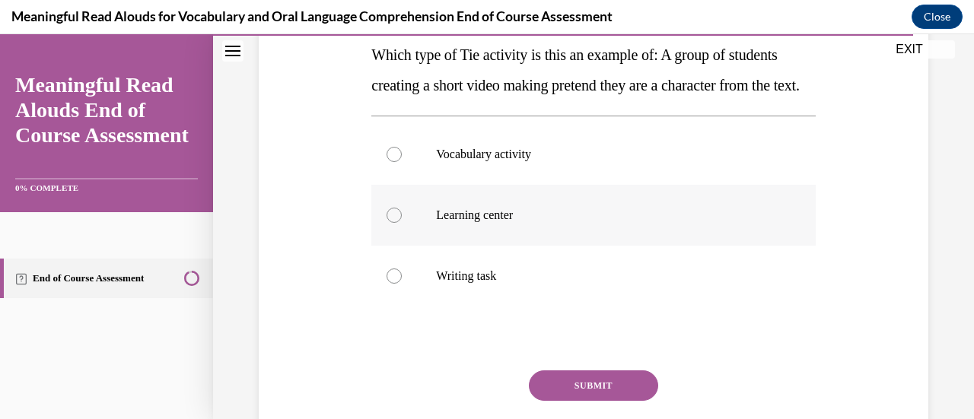
scroll to position [231, 0]
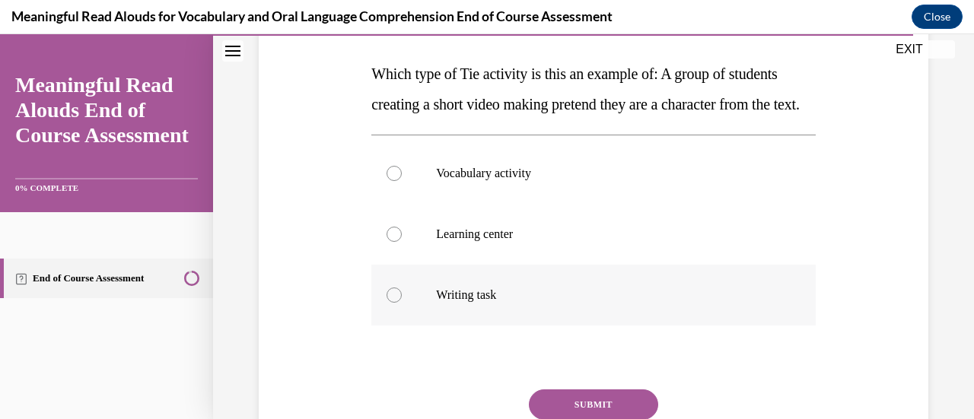
click at [601, 310] on label "Writing task" at bounding box center [593, 295] width 444 height 61
click at [402, 303] on input "Writing task" at bounding box center [394, 295] width 15 height 15
radio input "true"
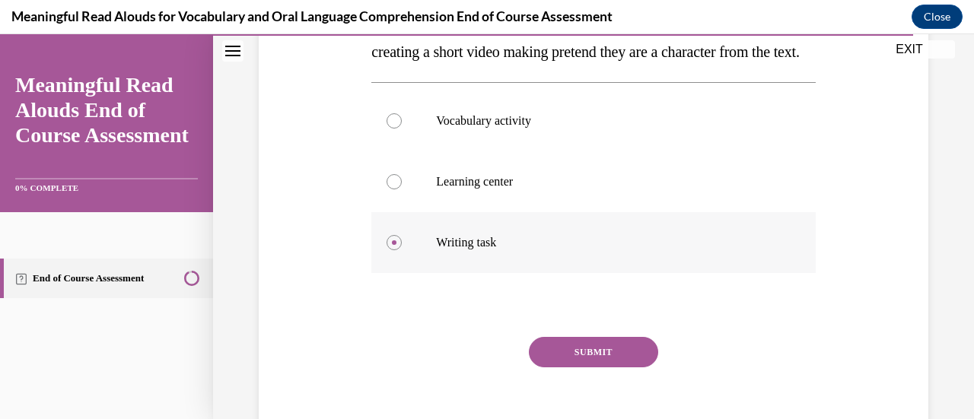
scroll to position [285, 0]
click at [563, 212] on label "Learning center" at bounding box center [593, 181] width 444 height 61
click at [402, 189] on input "Learning center" at bounding box center [394, 181] width 15 height 15
radio input "true"
click at [552, 367] on button "SUBMIT" at bounding box center [593, 351] width 129 height 30
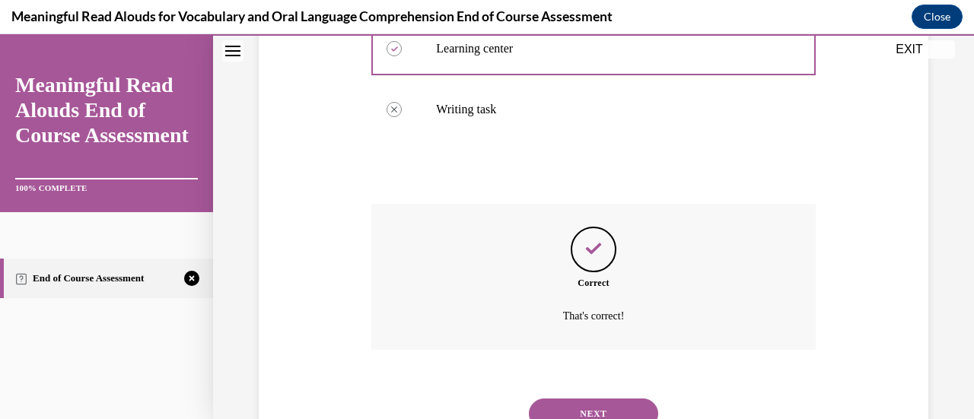
scroll to position [510, 0]
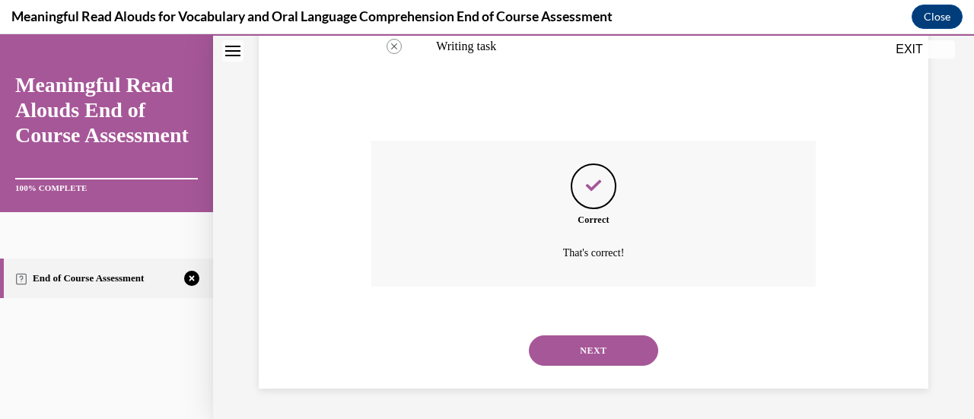
click at [571, 355] on button "NEXT" at bounding box center [593, 351] width 129 height 30
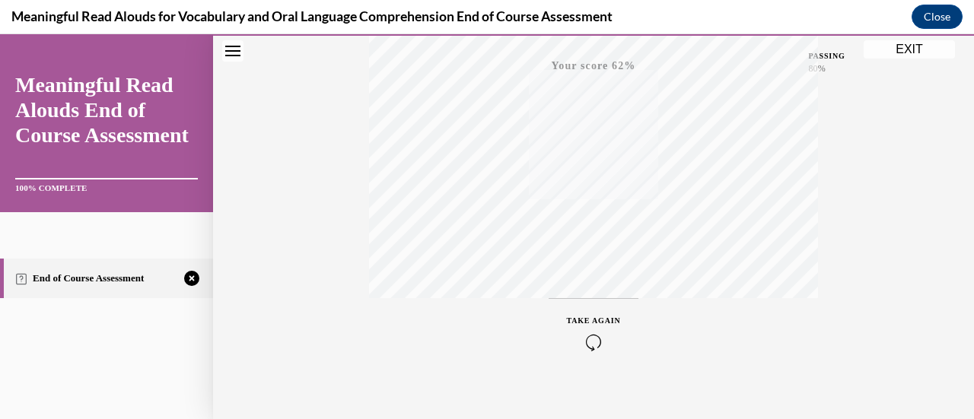
scroll to position [394, 0]
click at [591, 320] on icon "button" at bounding box center [594, 327] width 54 height 17
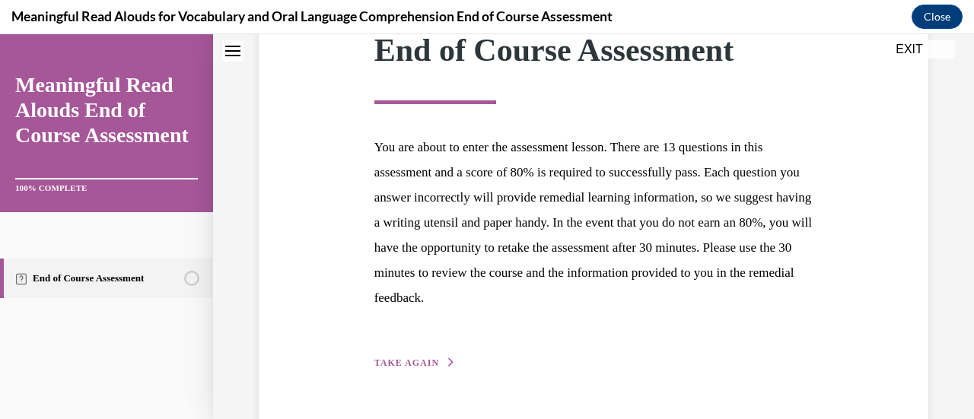
scroll to position [279, 0]
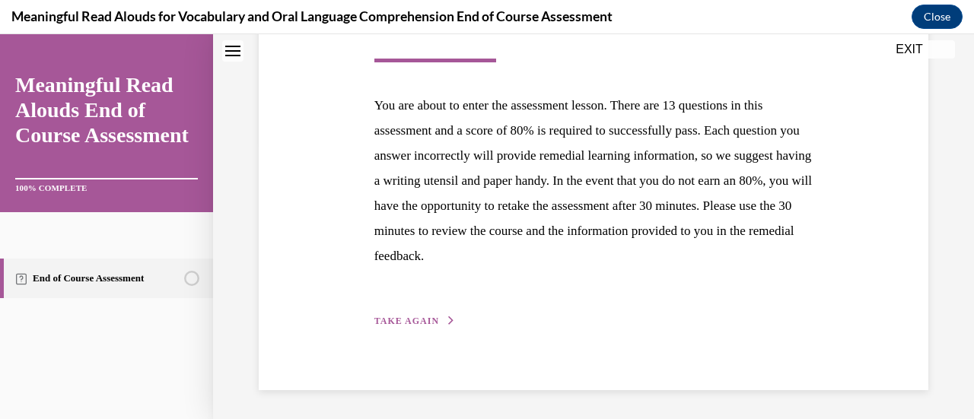
click at [438, 316] on button "TAKE AGAIN" at bounding box center [414, 321] width 81 height 14
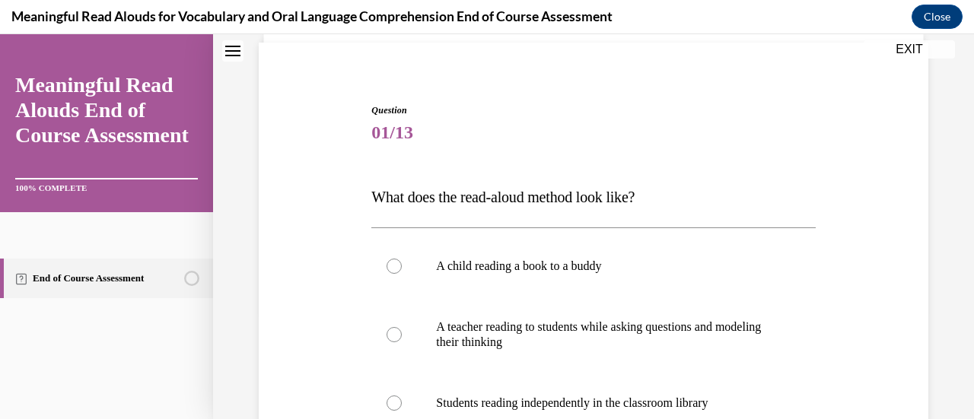
scroll to position [153, 0]
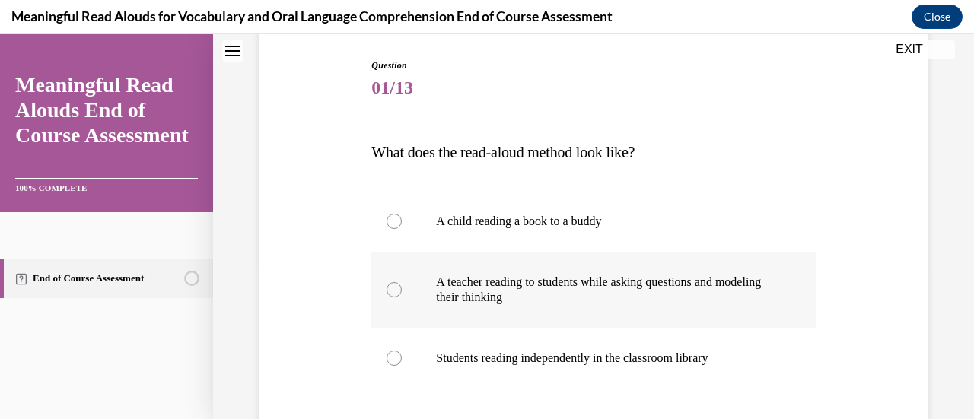
click at [442, 266] on label "A teacher reading to students while asking questions and modeling their thinking" at bounding box center [593, 290] width 444 height 76
click at [402, 282] on input "A teacher reading to students while asking questions and modeling their thinking" at bounding box center [394, 289] width 15 height 15
radio input "true"
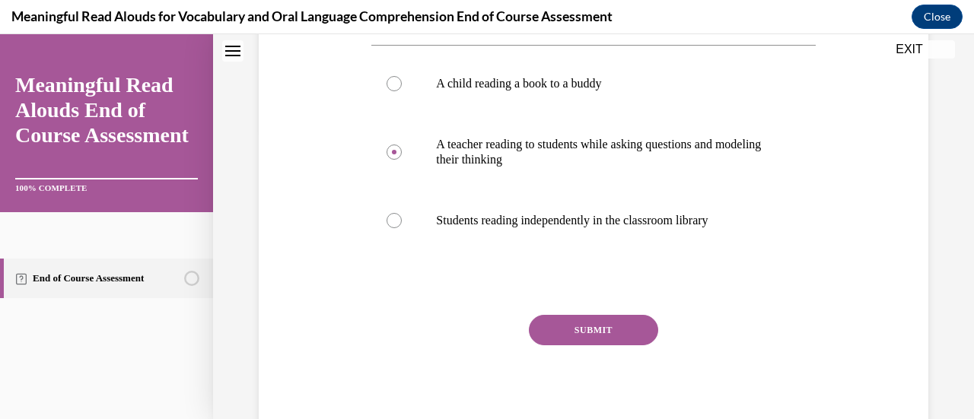
click at [563, 324] on button "SUBMIT" at bounding box center [593, 330] width 129 height 30
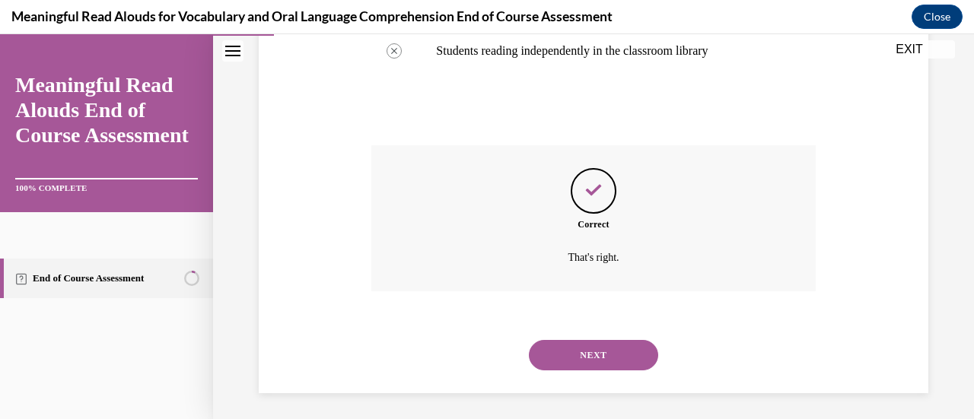
scroll to position [464, 0]
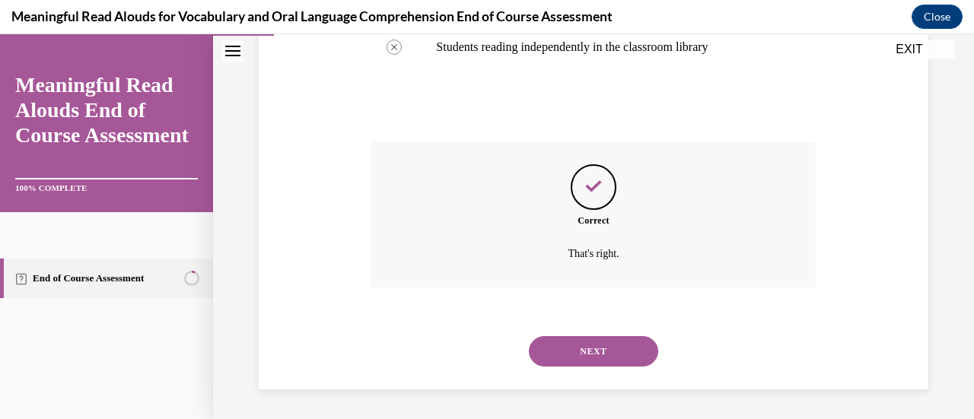
click at [568, 350] on button "NEXT" at bounding box center [593, 351] width 129 height 30
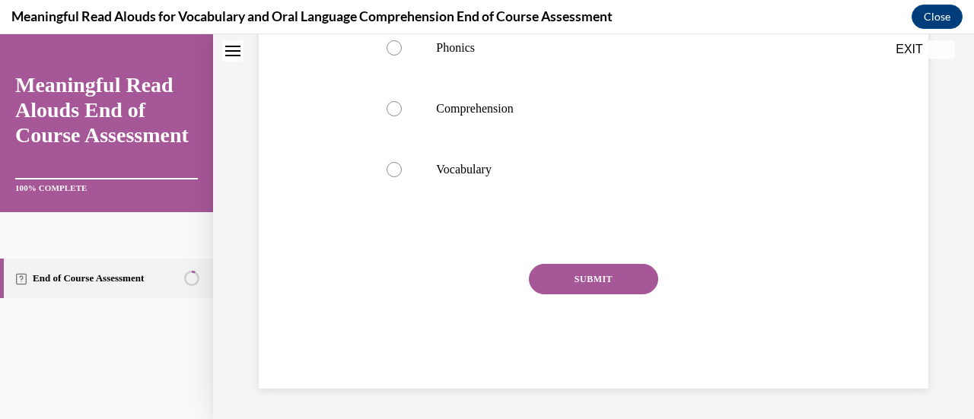
scroll to position [0, 0]
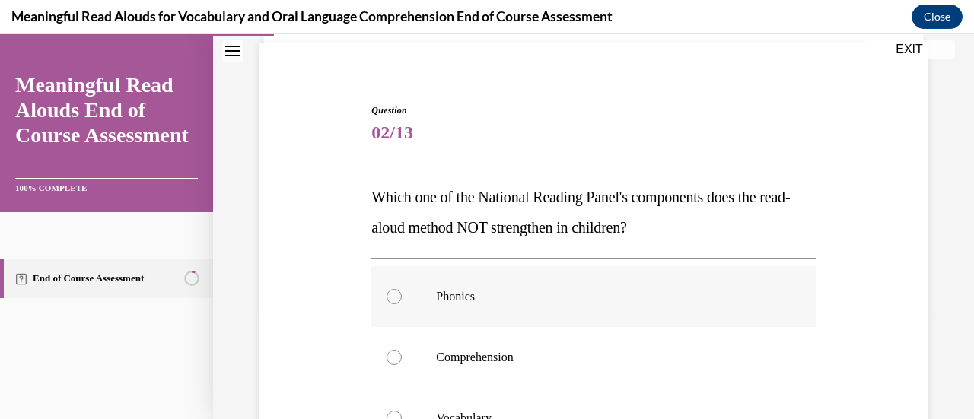
click at [489, 308] on label "Phonics" at bounding box center [593, 296] width 444 height 61
click at [402, 304] on input "Phonics" at bounding box center [394, 296] width 15 height 15
radio input "true"
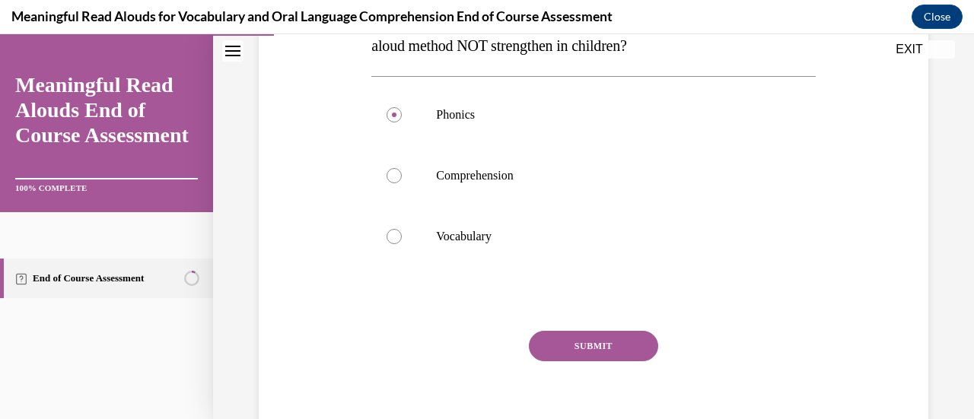
click at [581, 340] on button "SUBMIT" at bounding box center [593, 346] width 129 height 30
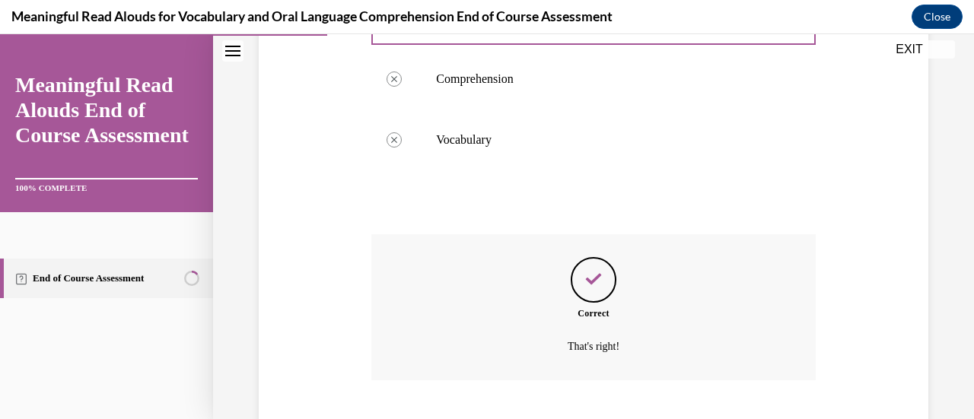
scroll to position [479, 0]
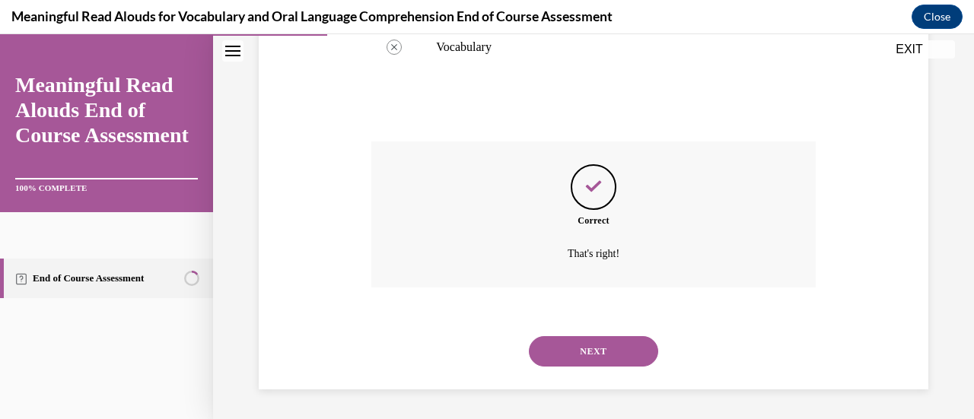
click at [569, 363] on button "NEXT" at bounding box center [593, 351] width 129 height 30
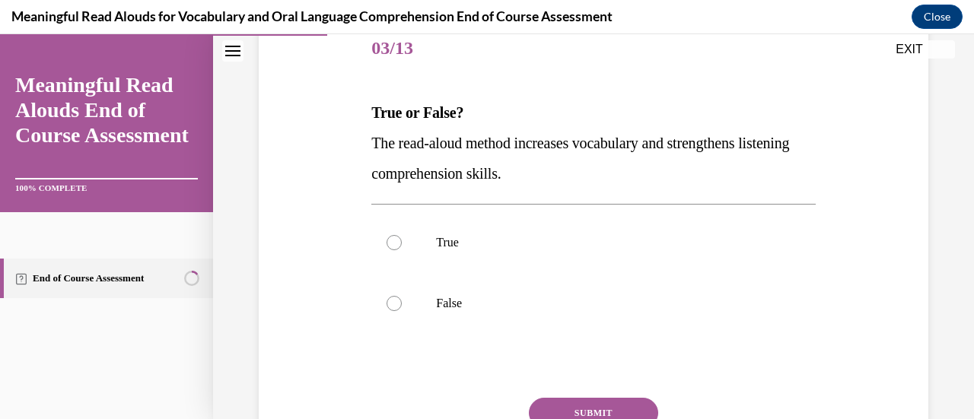
scroll to position [194, 0]
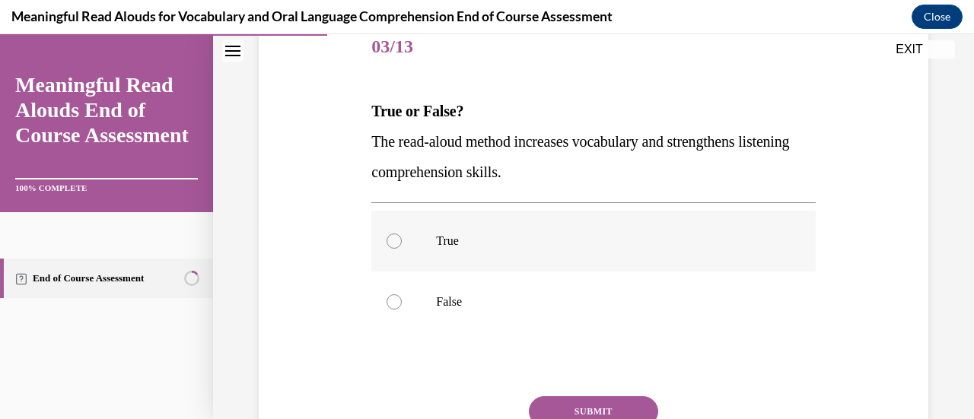
click at [496, 245] on p "True" at bounding box center [606, 241] width 341 height 15
click at [402, 245] on input "True" at bounding box center [394, 241] width 15 height 15
radio input "true"
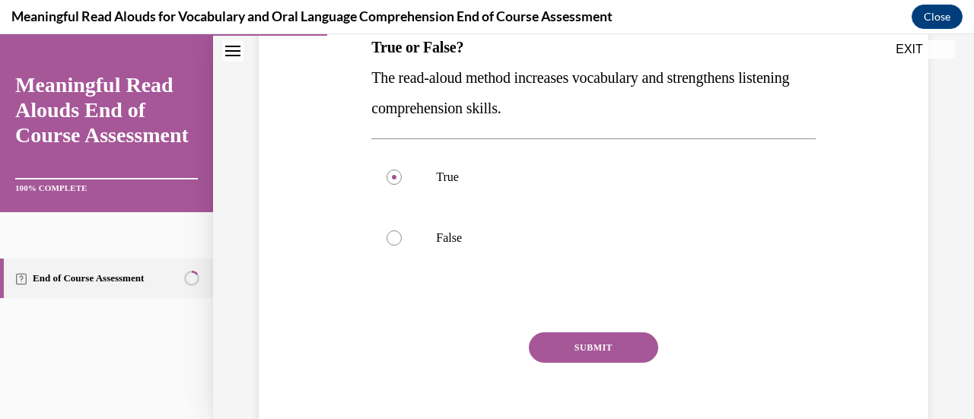
click at [565, 339] on button "SUBMIT" at bounding box center [593, 348] width 129 height 30
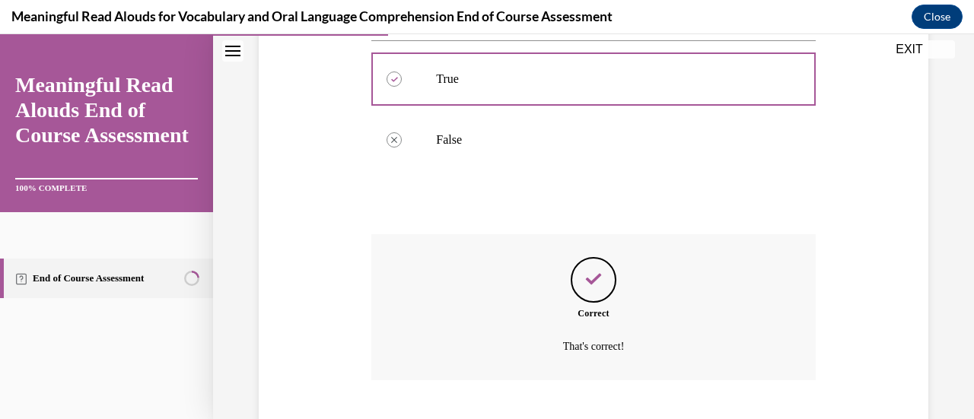
scroll to position [449, 0]
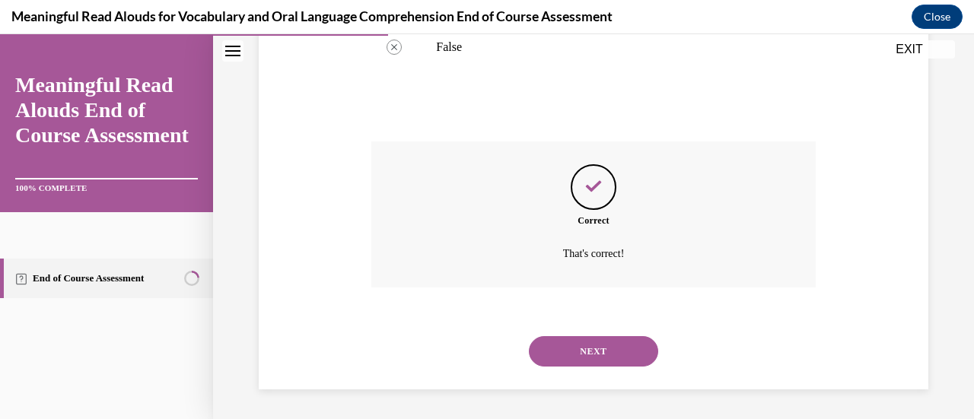
click at [566, 355] on button "NEXT" at bounding box center [593, 351] width 129 height 30
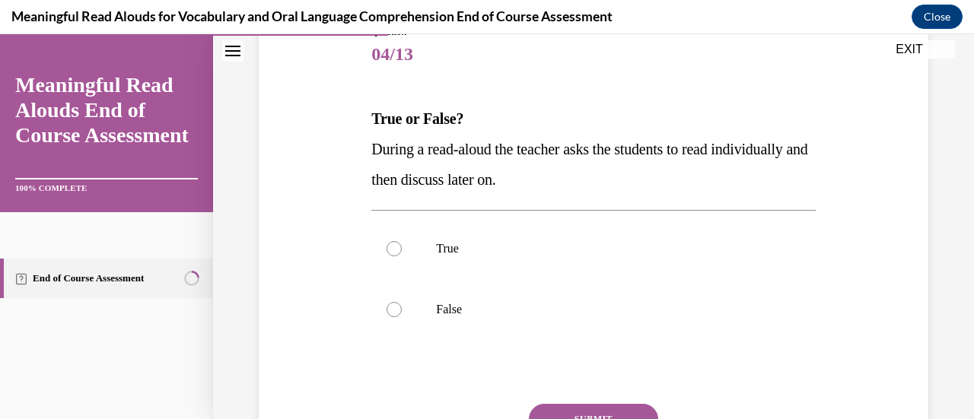
scroll to position [187, 0]
click at [507, 298] on label "False" at bounding box center [593, 309] width 444 height 61
click at [402, 301] on input "False" at bounding box center [394, 308] width 15 height 15
radio input "true"
click at [543, 408] on button "SUBMIT" at bounding box center [593, 418] width 129 height 30
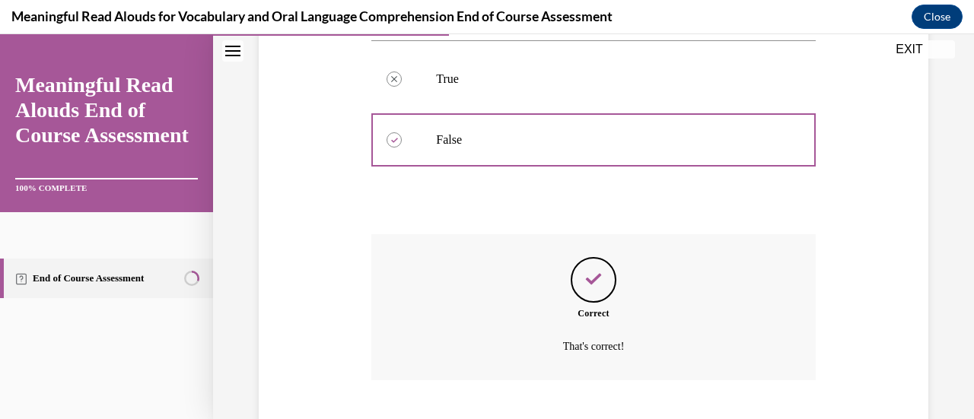
scroll to position [449, 0]
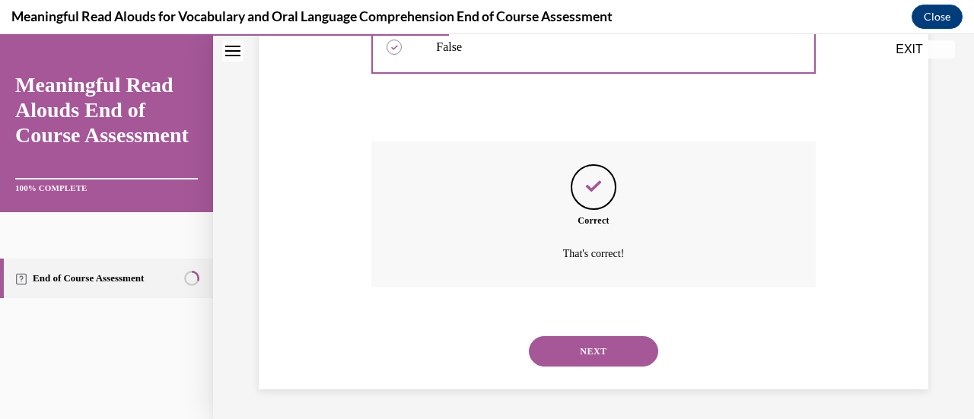
click at [557, 348] on button "NEXT" at bounding box center [593, 351] width 129 height 30
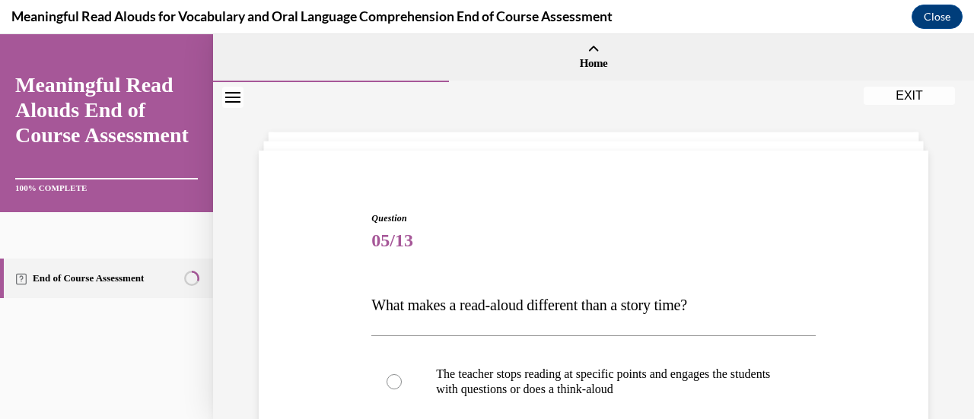
scroll to position [199, 0]
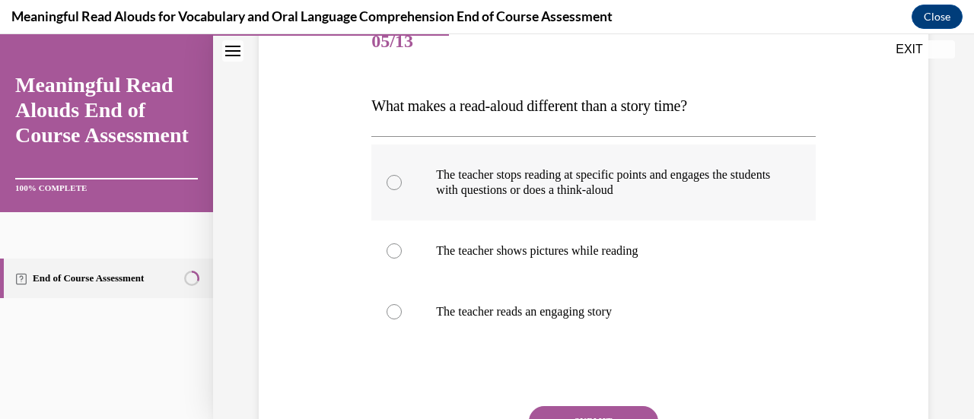
click at [546, 182] on p "The teacher stops reading at specific points and engages the students with ques…" at bounding box center [606, 182] width 341 height 30
click at [402, 182] on input "The teacher stops reading at specific points and engages the students with ques…" at bounding box center [394, 182] width 15 height 15
radio input "true"
click at [543, 410] on button "SUBMIT" at bounding box center [593, 421] width 129 height 30
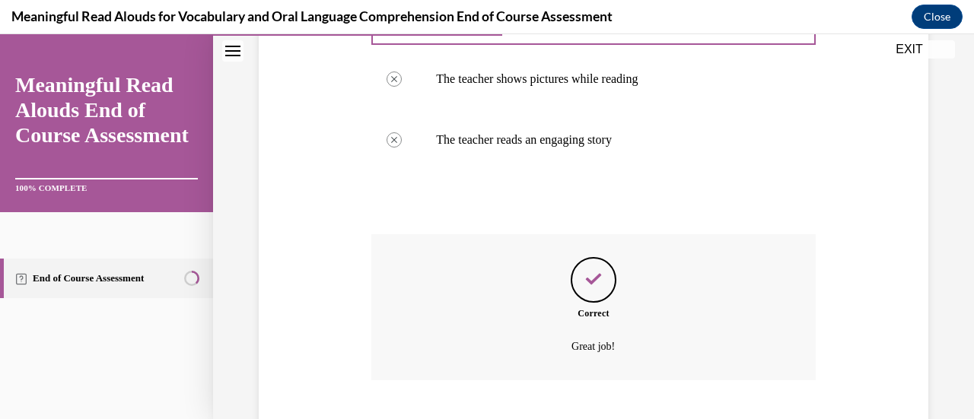
scroll to position [464, 0]
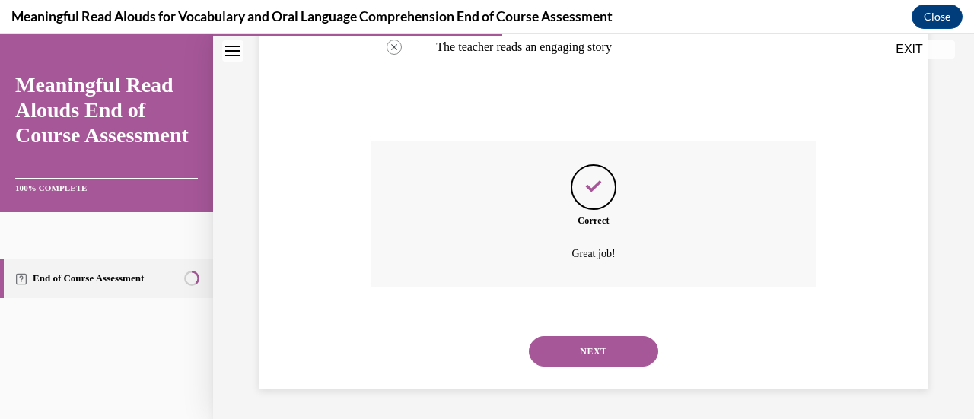
click at [540, 353] on button "NEXT" at bounding box center [593, 351] width 129 height 30
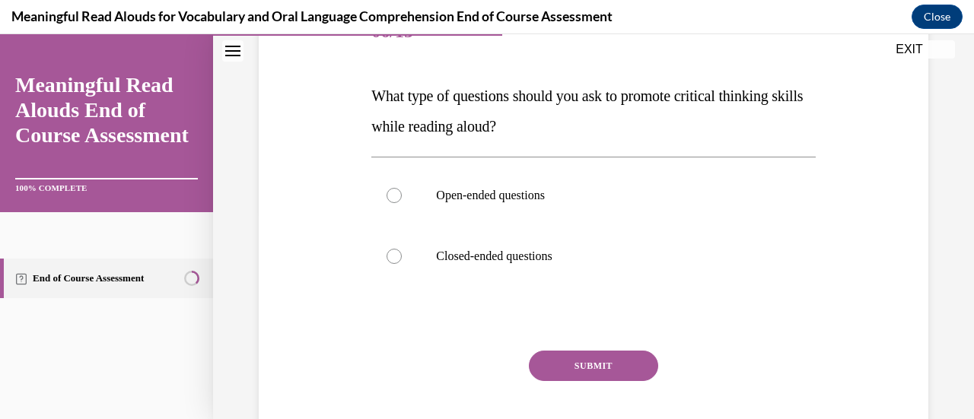
scroll to position [210, 0]
click at [556, 186] on label "Open-ended questions" at bounding box center [593, 194] width 444 height 61
click at [402, 187] on input "Open-ended questions" at bounding box center [394, 194] width 15 height 15
radio input "true"
click at [559, 357] on button "SUBMIT" at bounding box center [593, 365] width 129 height 30
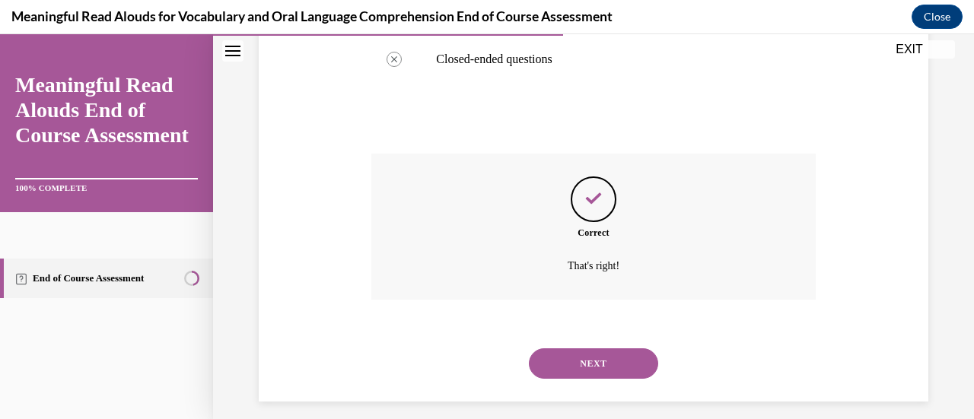
scroll to position [419, 0]
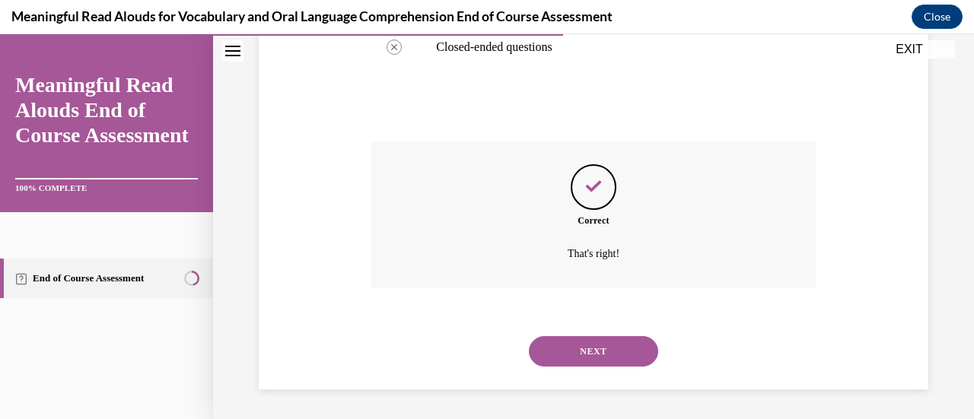
click at [546, 355] on button "NEXT" at bounding box center [593, 351] width 129 height 30
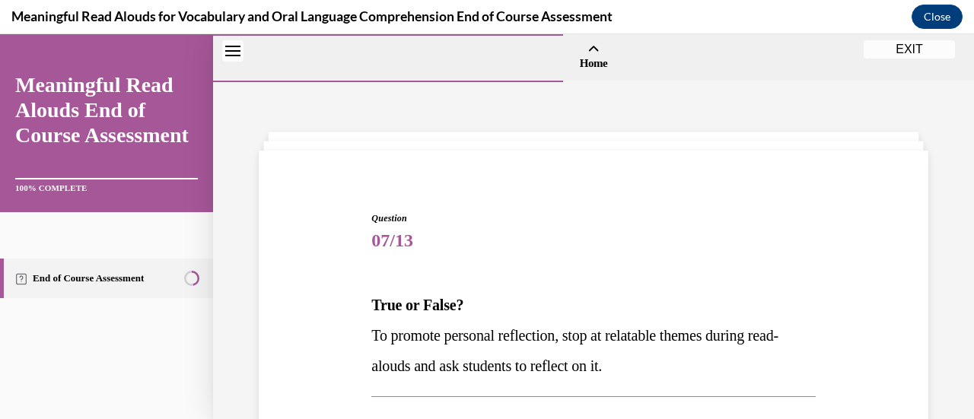
scroll to position [141, 0]
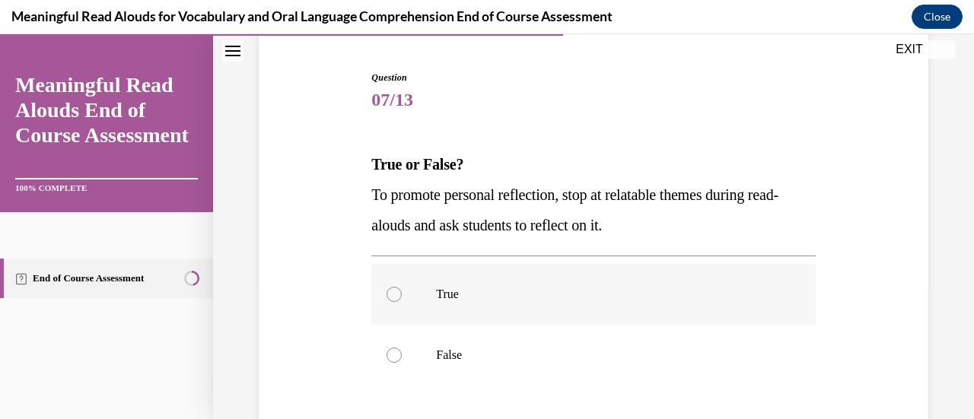
click at [552, 273] on label "True" at bounding box center [593, 294] width 444 height 61
click at [402, 287] on input "True" at bounding box center [394, 294] width 15 height 15
radio input "true"
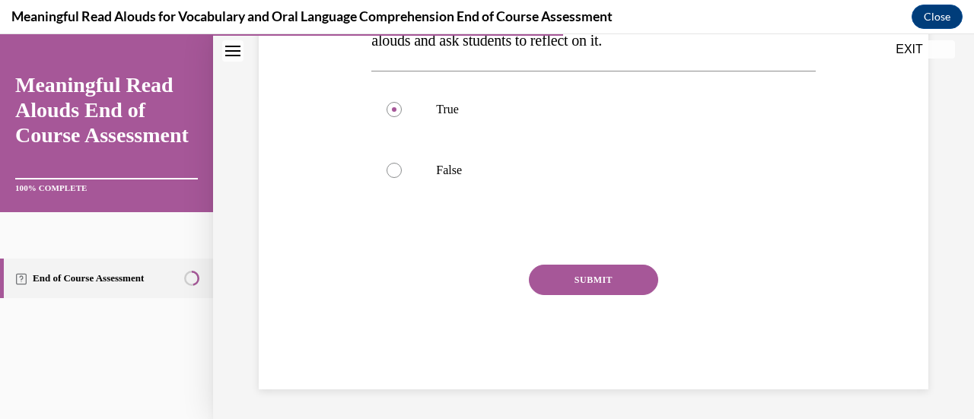
click at [565, 278] on button "SUBMIT" at bounding box center [593, 280] width 129 height 30
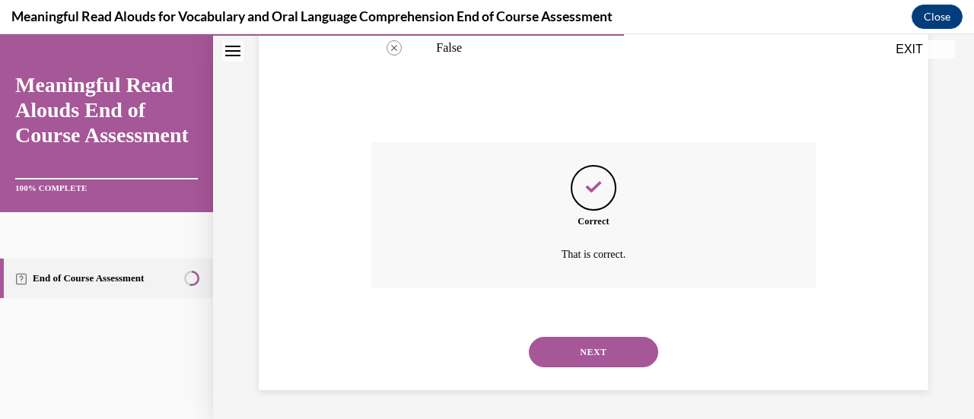
scroll to position [449, 0]
click at [562, 359] on button "NEXT" at bounding box center [593, 351] width 129 height 30
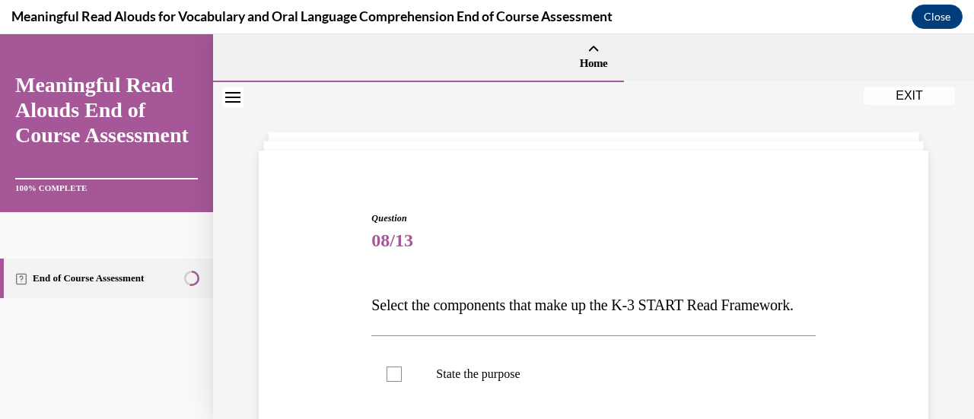
scroll to position [104, 0]
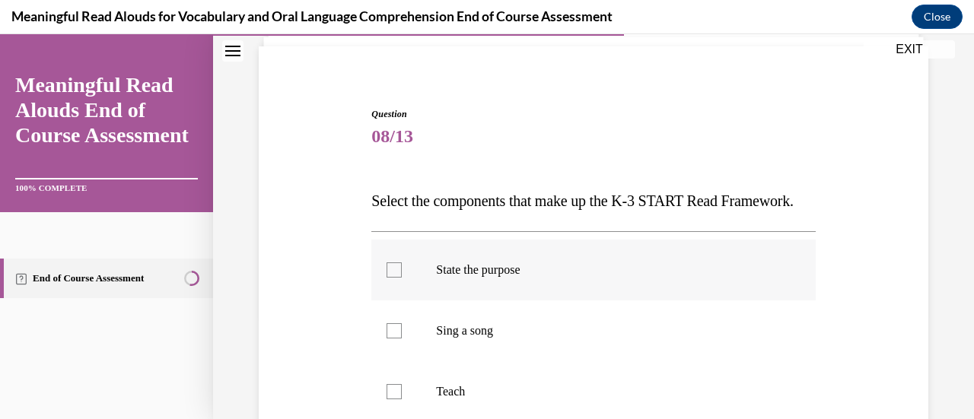
click at [571, 288] on label "State the purpose" at bounding box center [593, 270] width 444 height 61
click at [402, 278] on input "State the purpose" at bounding box center [394, 270] width 15 height 15
checkbox input "true"
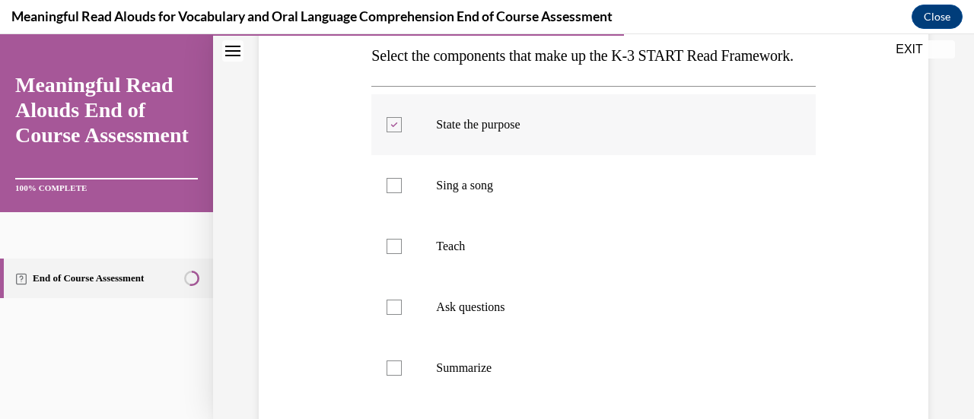
click at [571, 277] on label "Teach" at bounding box center [593, 246] width 444 height 61
click at [402, 254] on input "Teach" at bounding box center [394, 246] width 15 height 15
checkbox input "true"
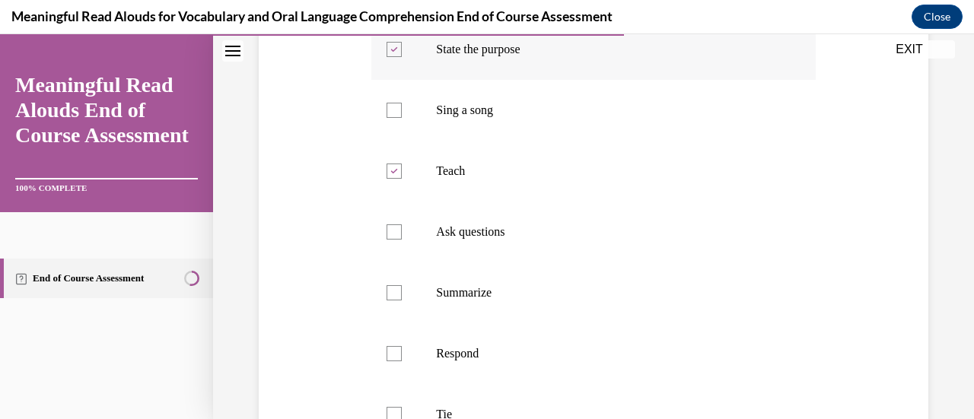
click at [571, 263] on label "Ask questions" at bounding box center [593, 232] width 444 height 61
click at [402, 240] on input "Ask questions" at bounding box center [394, 231] width 15 height 15
checkbox input "true"
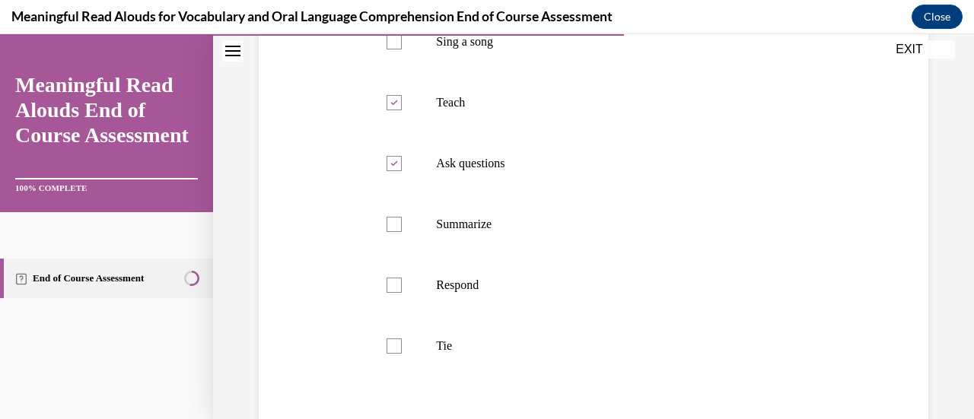
scroll to position [400, 0]
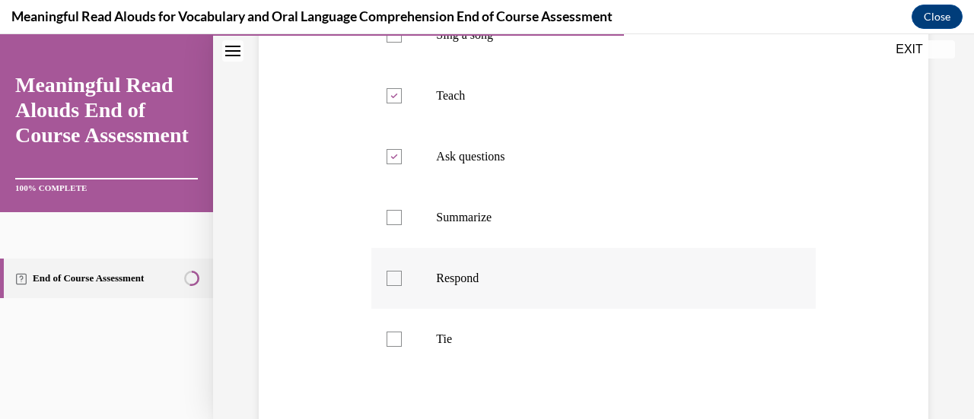
click at [561, 309] on label "Respond" at bounding box center [593, 278] width 444 height 61
click at [402, 286] on input "Respond" at bounding box center [394, 278] width 15 height 15
checkbox input "true"
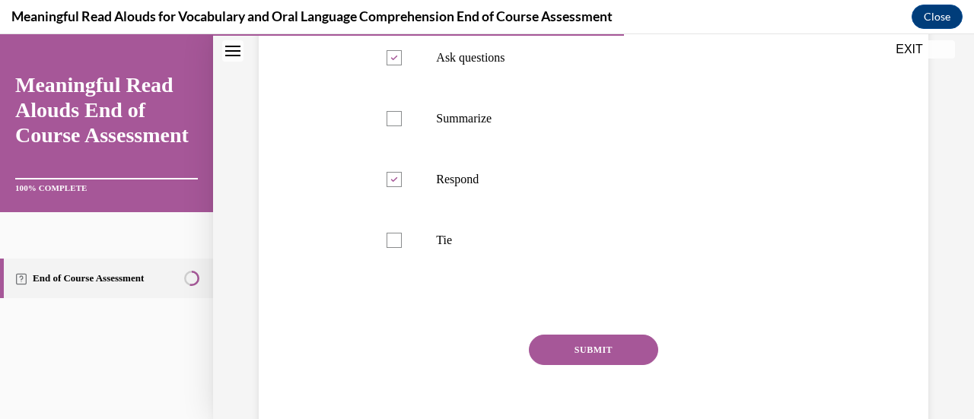
click at [581, 365] on button "SUBMIT" at bounding box center [593, 350] width 129 height 30
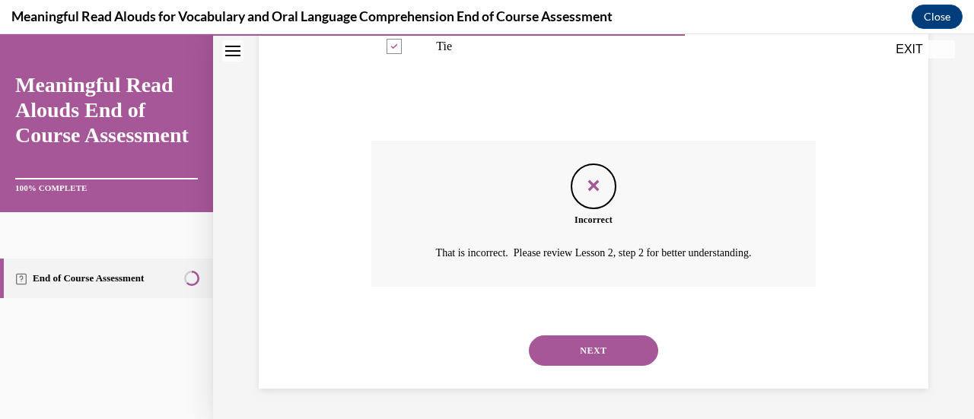
scroll to position [723, 0]
click at [581, 360] on button "NEXT" at bounding box center [593, 351] width 129 height 30
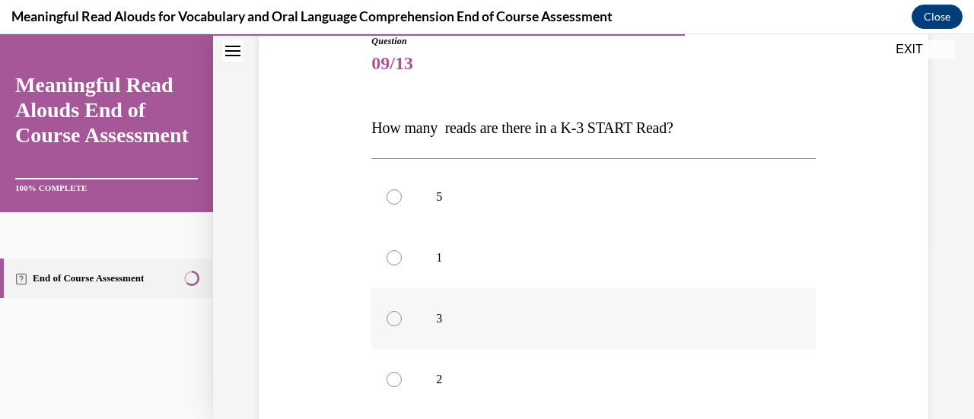
click at [560, 310] on label "3" at bounding box center [593, 318] width 444 height 61
click at [402, 311] on input "3" at bounding box center [394, 318] width 15 height 15
radio input "true"
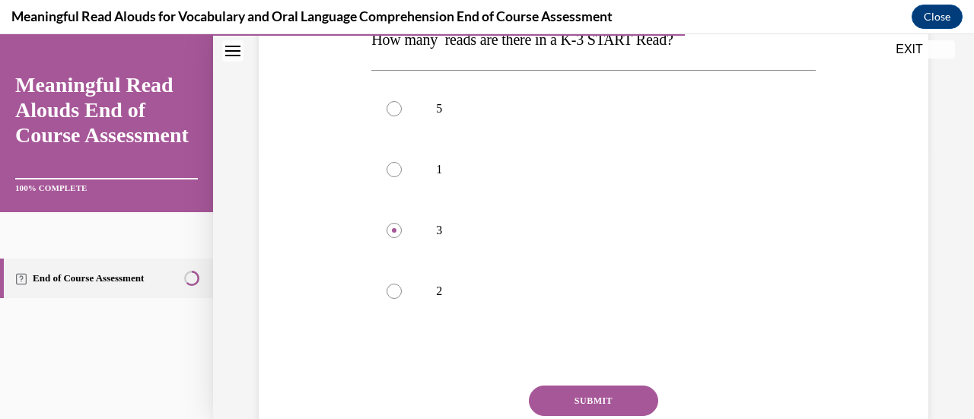
click at [569, 398] on button "SUBMIT" at bounding box center [593, 401] width 129 height 30
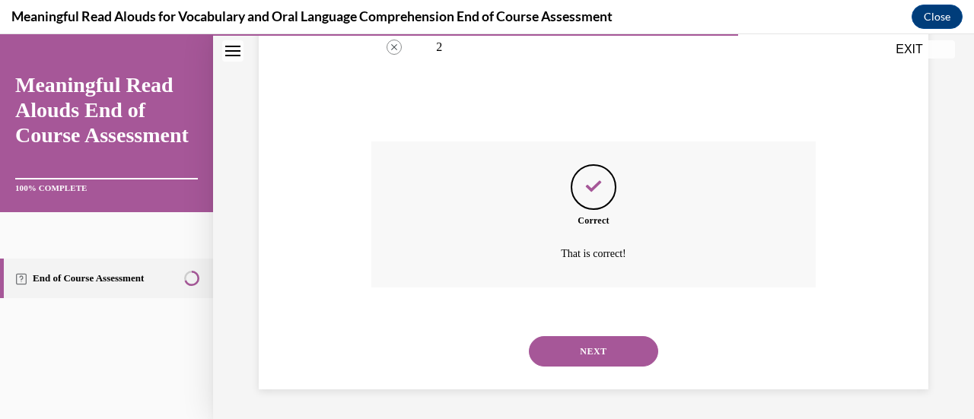
click at [566, 352] on button "NEXT" at bounding box center [593, 351] width 129 height 30
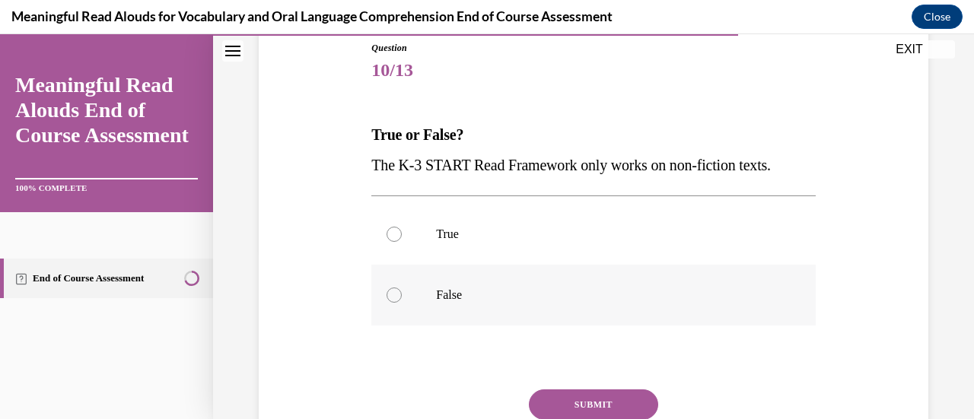
click at [530, 285] on label "False" at bounding box center [593, 295] width 444 height 61
click at [402, 288] on input "False" at bounding box center [394, 295] width 15 height 15
radio input "true"
click at [561, 406] on button "SUBMIT" at bounding box center [593, 405] width 129 height 30
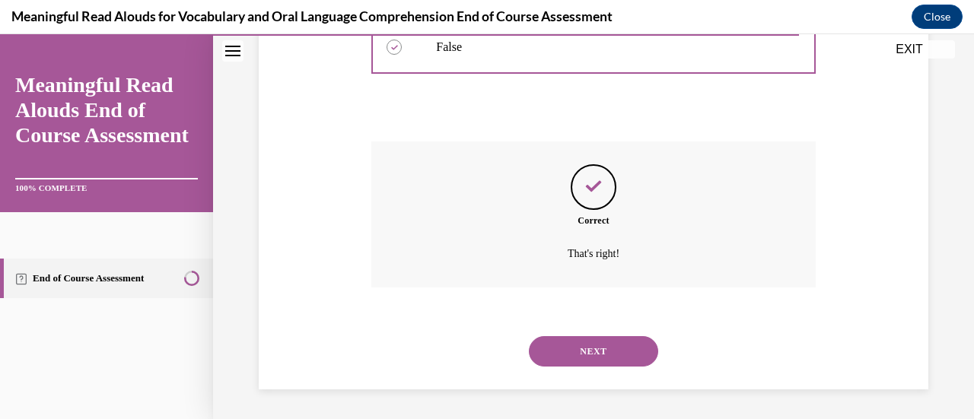
click at [568, 348] on button "NEXT" at bounding box center [593, 351] width 129 height 30
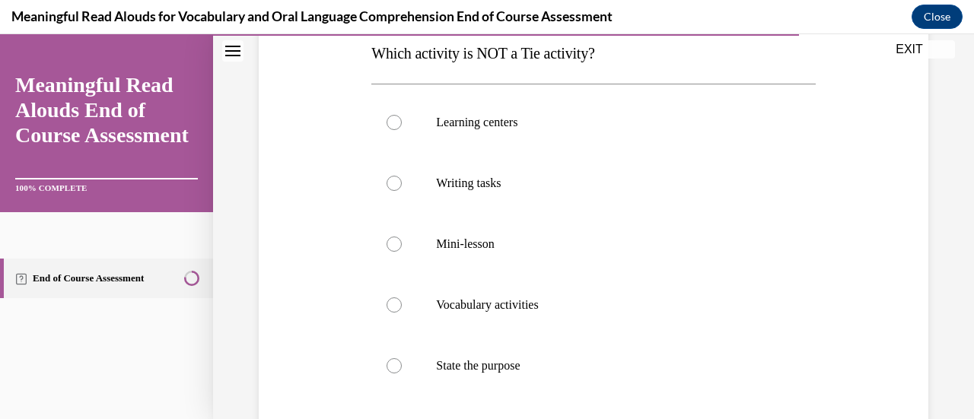
click at [568, 348] on label "State the purpose" at bounding box center [593, 366] width 444 height 61
click at [402, 358] on input "State the purpose" at bounding box center [394, 365] width 15 height 15
radio input "true"
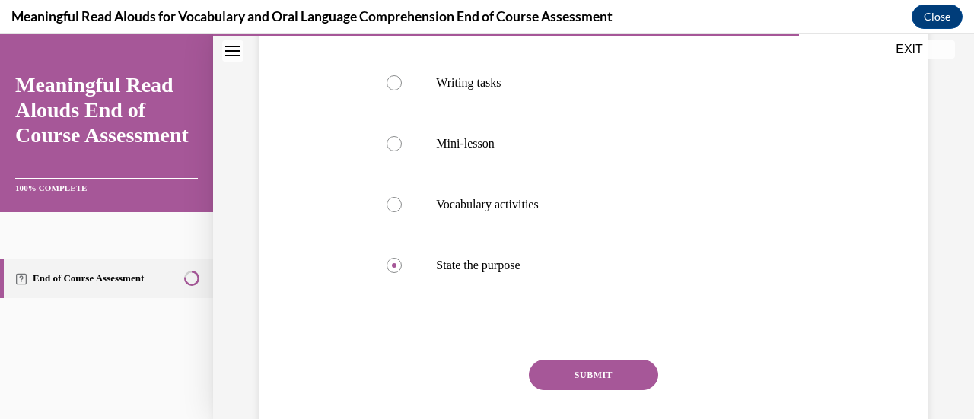
click at [568, 371] on button "SUBMIT" at bounding box center [593, 375] width 129 height 30
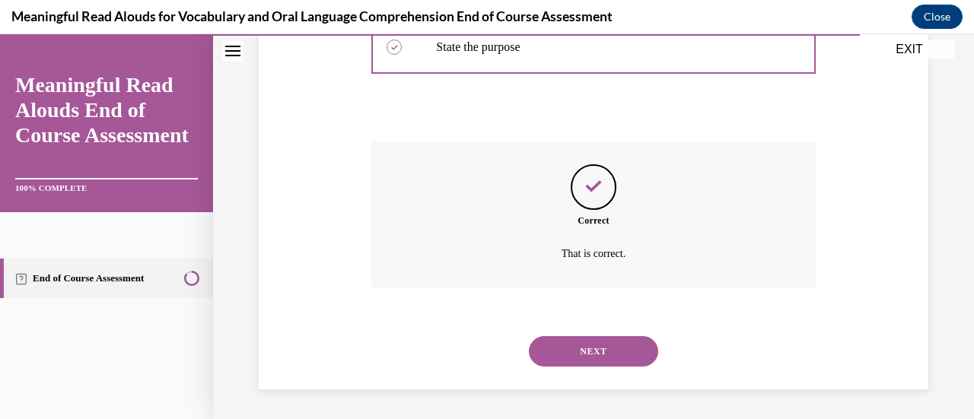
click at [575, 358] on button "NEXT" at bounding box center [593, 351] width 129 height 30
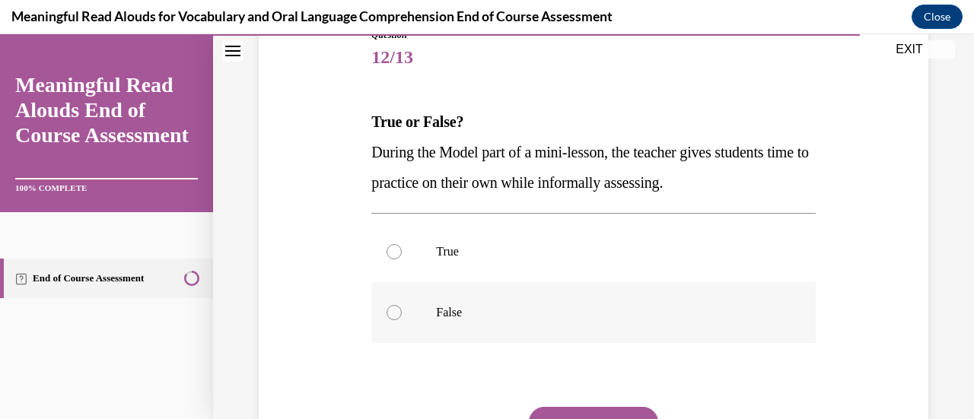
click at [565, 317] on p "False" at bounding box center [606, 312] width 341 height 15
click at [402, 317] on input "False" at bounding box center [394, 312] width 15 height 15
radio input "true"
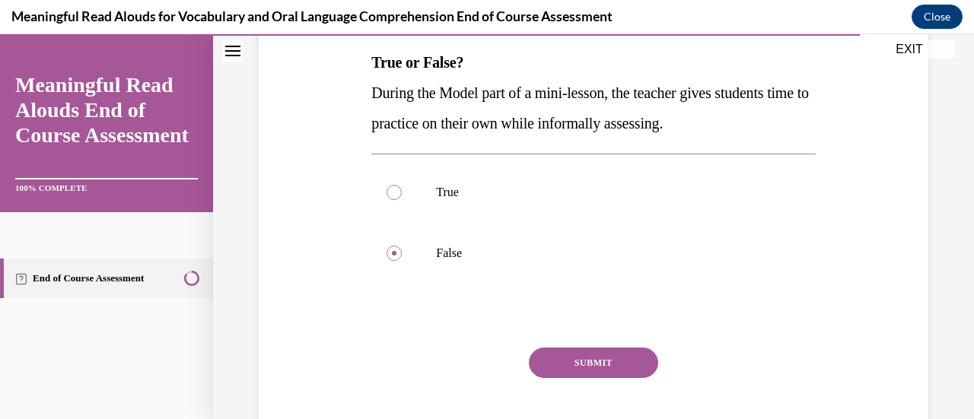
click at [565, 359] on button "SUBMIT" at bounding box center [593, 363] width 129 height 30
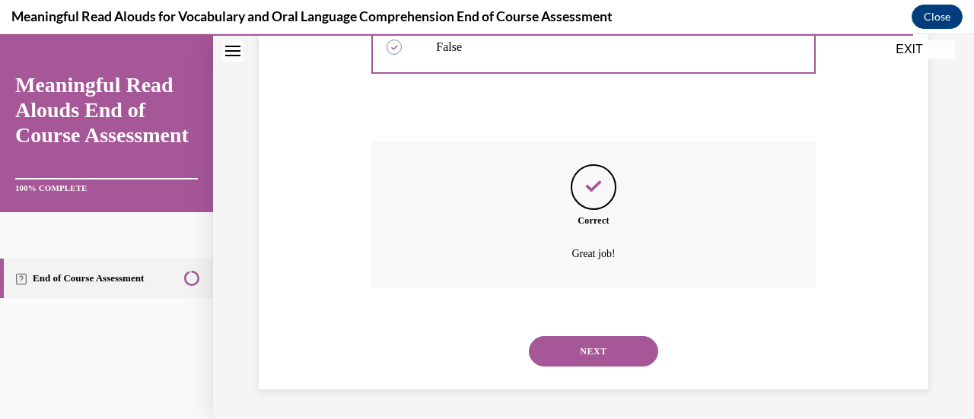
click at [581, 340] on button "NEXT" at bounding box center [593, 351] width 129 height 30
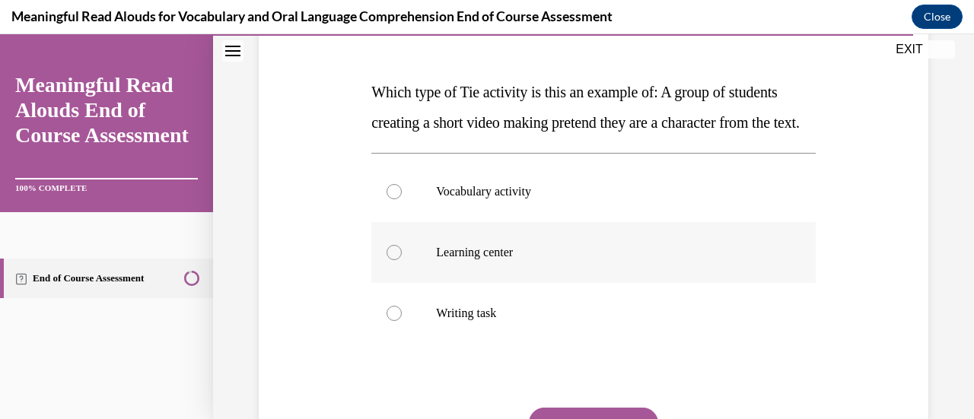
click at [581, 283] on label "Learning center" at bounding box center [593, 252] width 444 height 61
click at [402, 260] on input "Learning center" at bounding box center [394, 252] width 15 height 15
radio input "true"
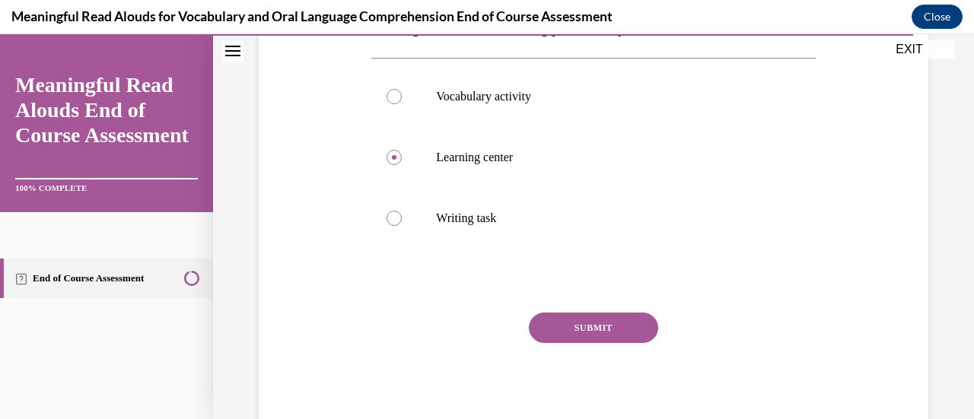
click at [564, 343] on button "SUBMIT" at bounding box center [593, 328] width 129 height 30
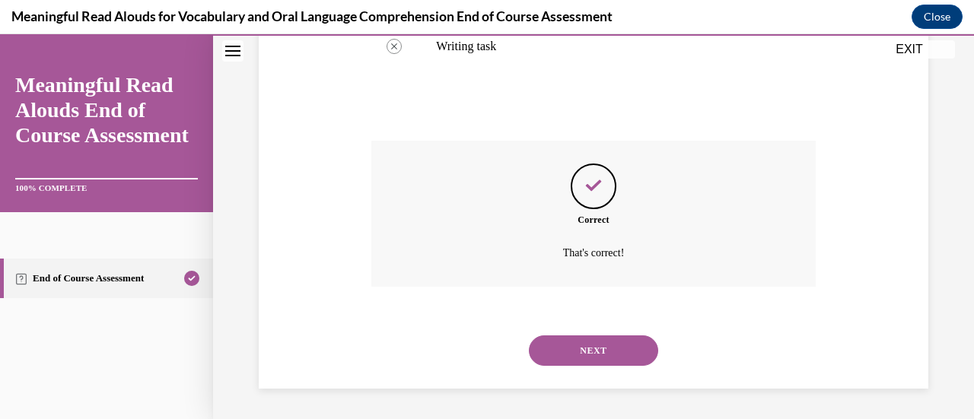
click at [596, 349] on button "NEXT" at bounding box center [593, 351] width 129 height 30
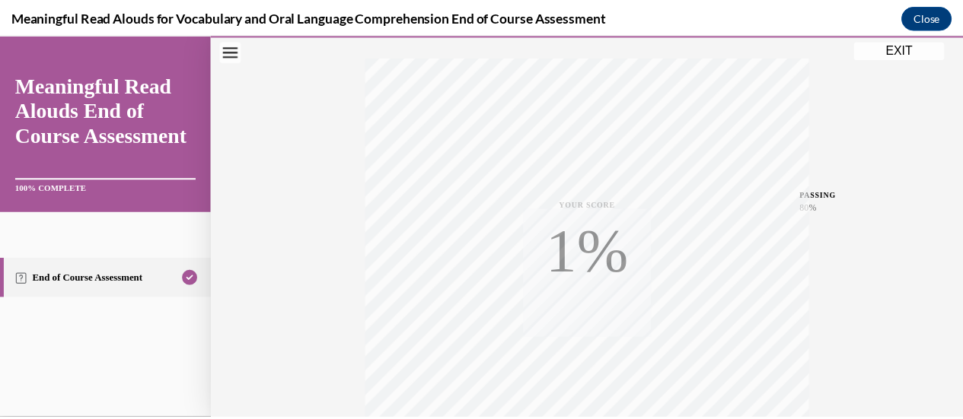
scroll to position [394, 0]
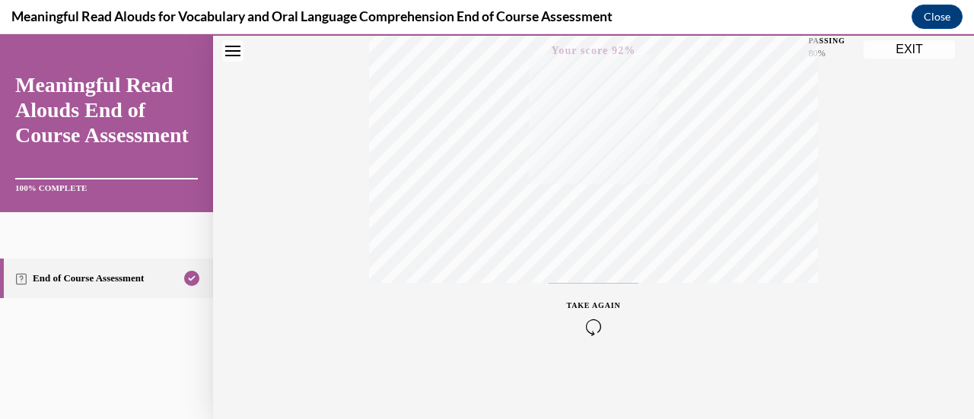
click at [901, 54] on button "EXIT" at bounding box center [909, 49] width 91 height 18
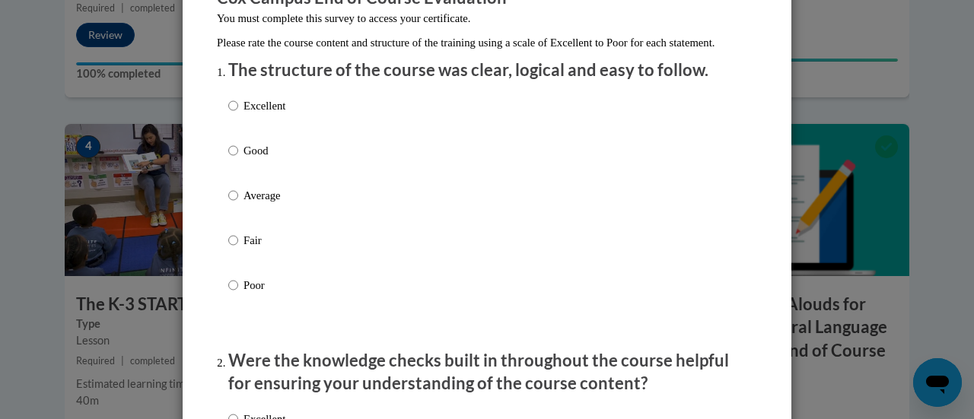
scroll to position [158, 0]
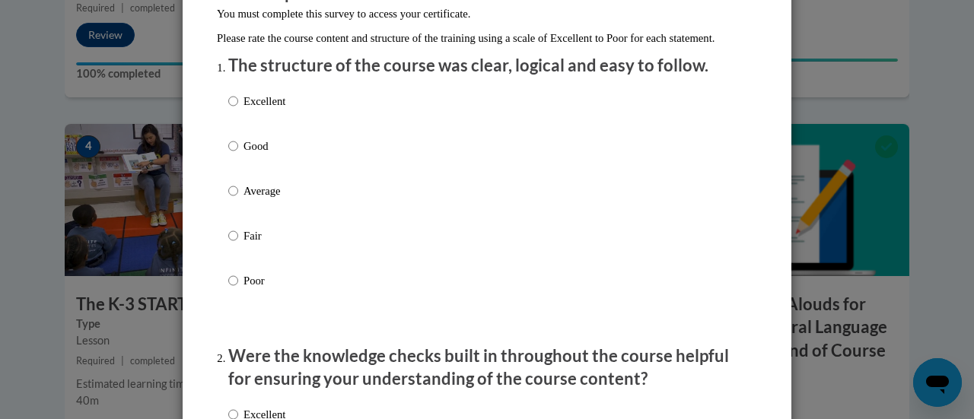
click at [256, 134] on label "Excellent" at bounding box center [256, 113] width 57 height 41
click at [238, 110] on input "Excellent" at bounding box center [233, 101] width 10 height 17
radio input "true"
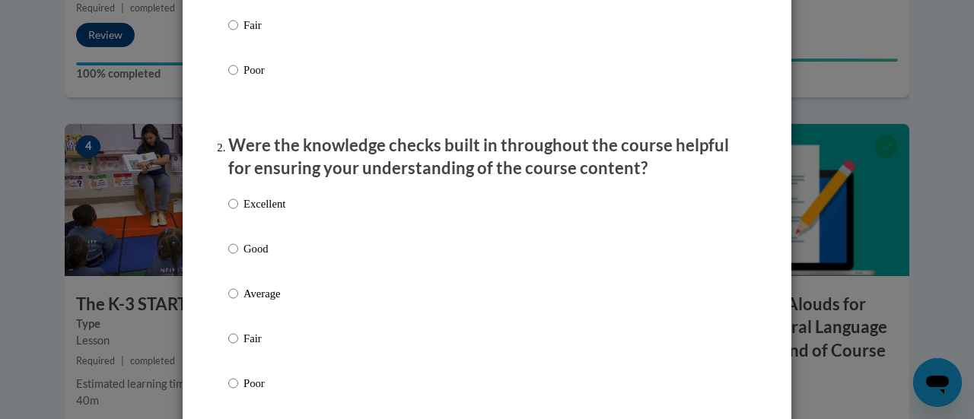
click at [266, 231] on label "Excellent" at bounding box center [256, 216] width 57 height 41
click at [238, 212] on input "Excellent" at bounding box center [233, 204] width 10 height 17
radio input "true"
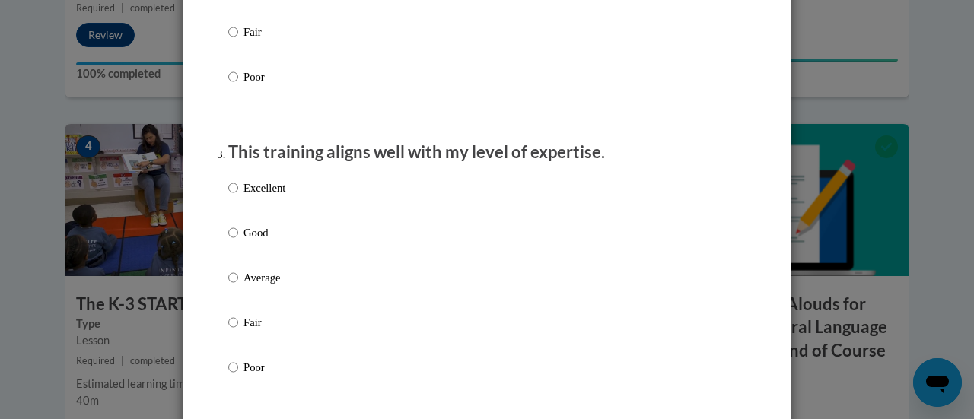
click at [279, 196] on p "Excellent" at bounding box center [265, 188] width 42 height 17
click at [238, 196] on input "Excellent" at bounding box center [233, 188] width 10 height 17
radio input "true"
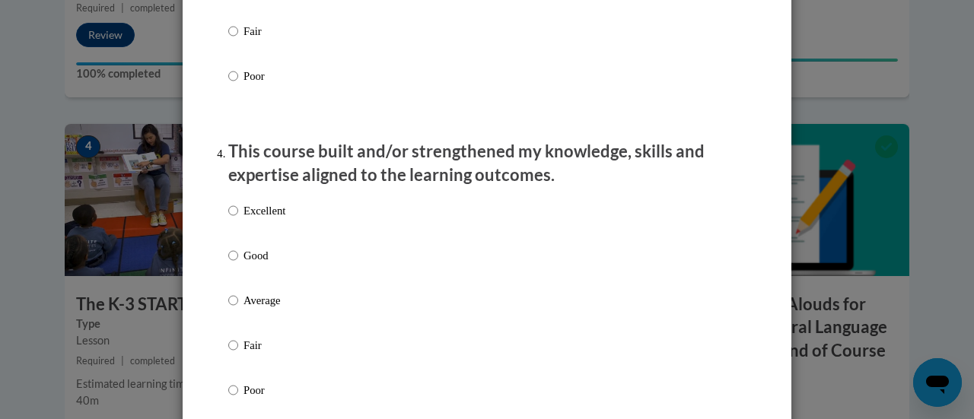
click at [262, 219] on p "Excellent" at bounding box center [265, 210] width 42 height 17
click at [238, 219] on input "Excellent" at bounding box center [233, 210] width 10 height 17
radio input "true"
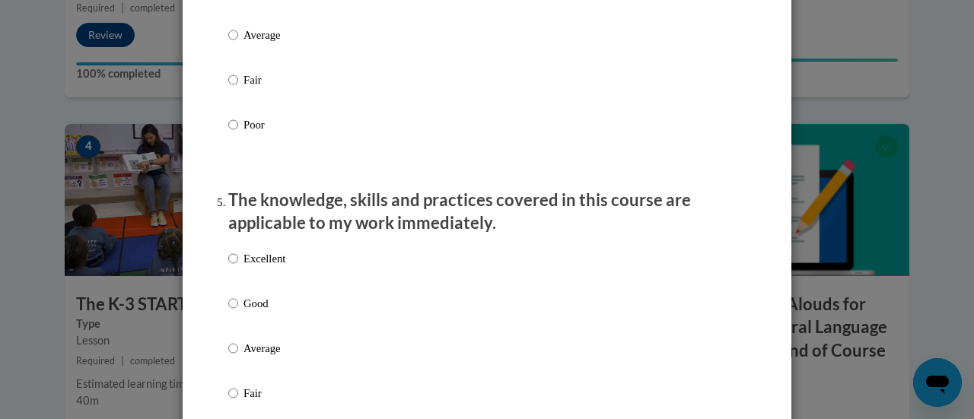
click at [263, 290] on label "Excellent" at bounding box center [256, 270] width 57 height 41
click at [238, 267] on input "Excellent" at bounding box center [233, 258] width 10 height 17
radio input "true"
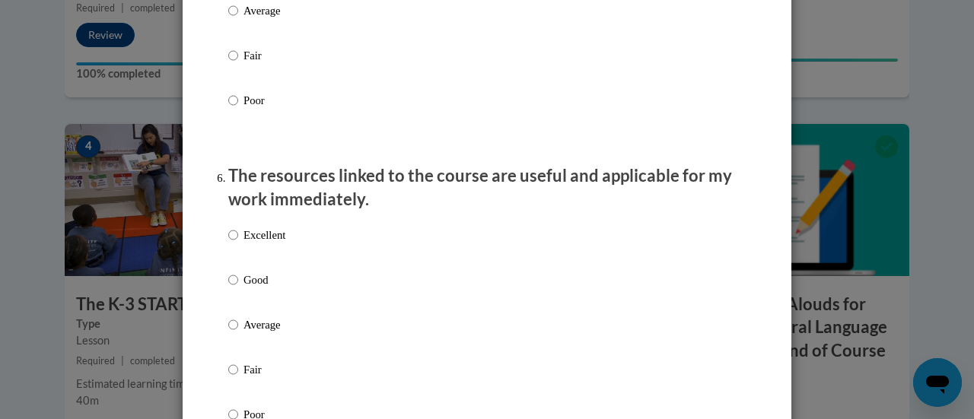
click at [272, 257] on label "Excellent" at bounding box center [256, 247] width 57 height 41
click at [238, 244] on input "Excellent" at bounding box center [233, 235] width 10 height 17
radio input "true"
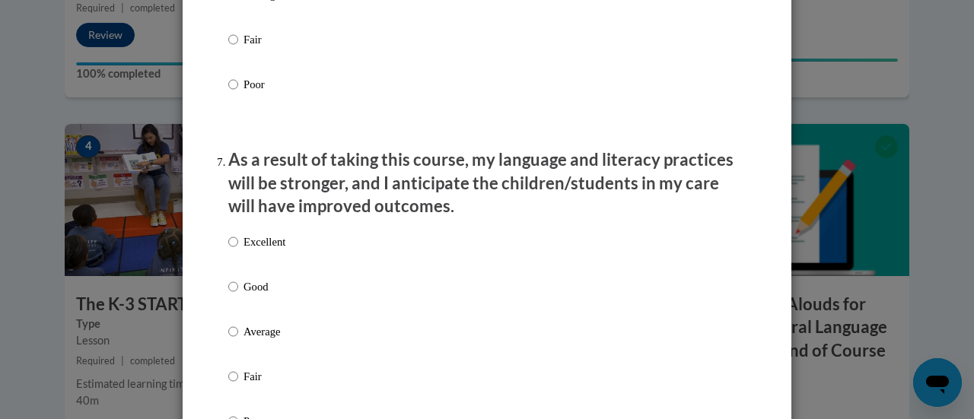
click at [272, 250] on p "Excellent" at bounding box center [265, 242] width 42 height 17
click at [238, 250] on input "Excellent" at bounding box center [233, 242] width 10 height 17
radio input "true"
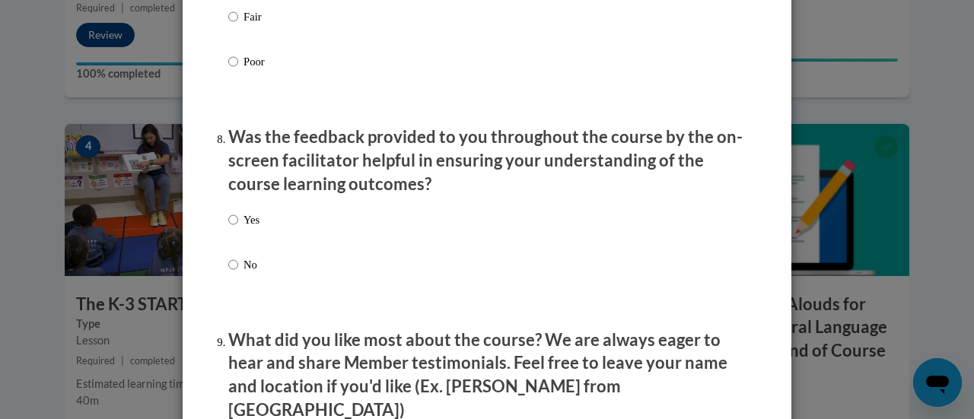
click at [253, 243] on label "Yes" at bounding box center [243, 232] width 31 height 41
click at [238, 228] on input "Yes" at bounding box center [233, 220] width 10 height 17
radio input "true"
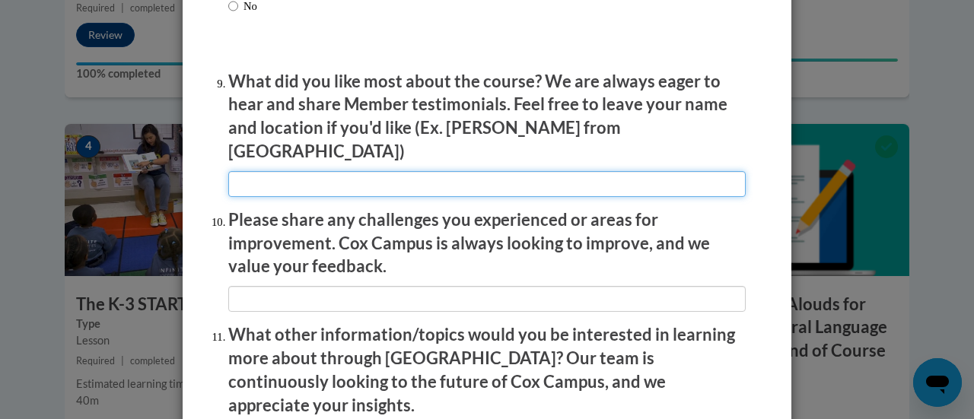
click at [266, 175] on input "textbox" at bounding box center [486, 184] width 517 height 26
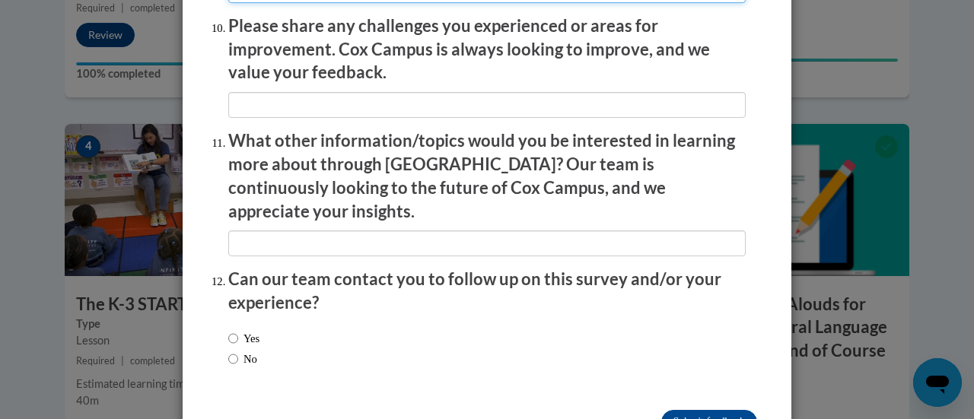
scroll to position [2745, 0]
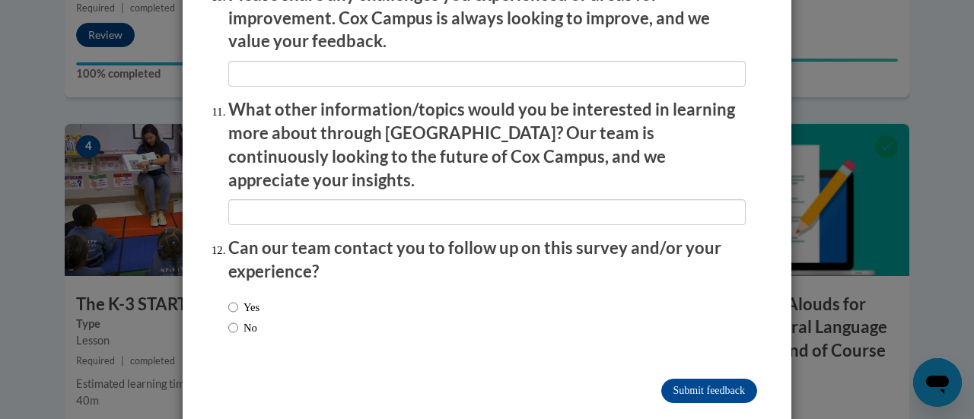
click at [441, 291] on div "Yes No" at bounding box center [486, 319] width 517 height 57
click at [228, 299] on input "Yes" at bounding box center [233, 307] width 10 height 17
radio input "true"
click at [689, 379] on input "Submit feedback" at bounding box center [709, 391] width 96 height 24
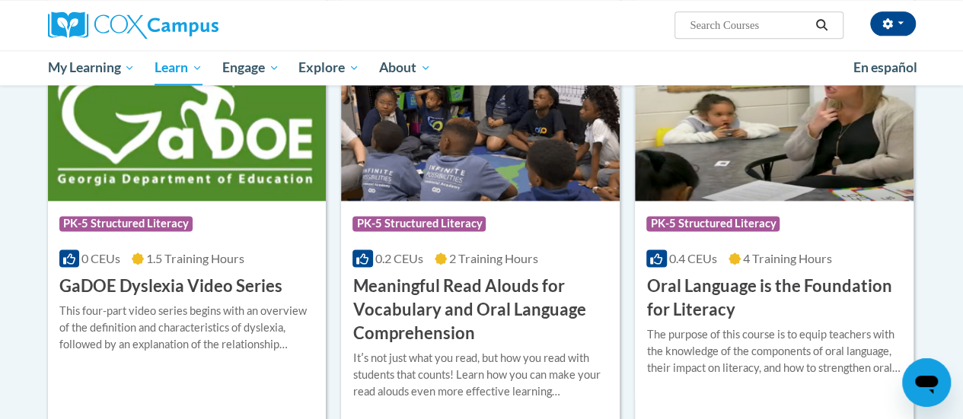
scroll to position [919, 0]
